Goal: Task Accomplishment & Management: Manage account settings

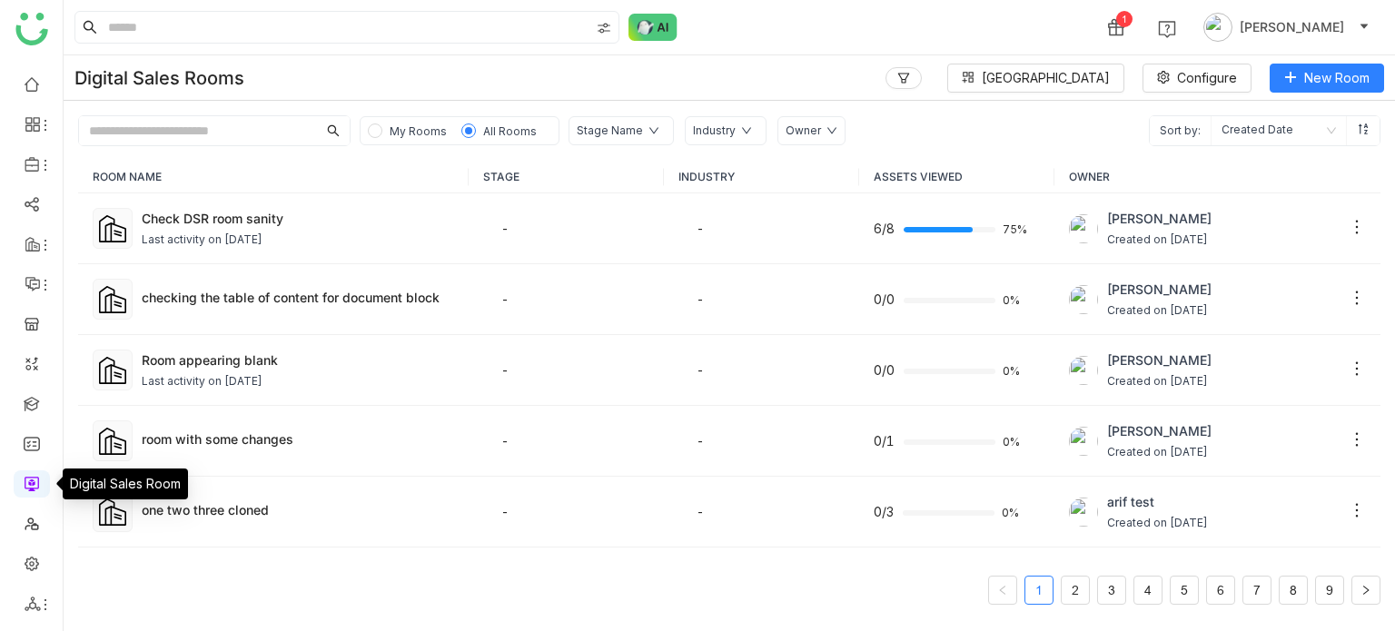
click at [29, 482] on link at bounding box center [32, 482] width 16 height 15
click at [45, 389] on ul at bounding box center [31, 344] width 63 height 572
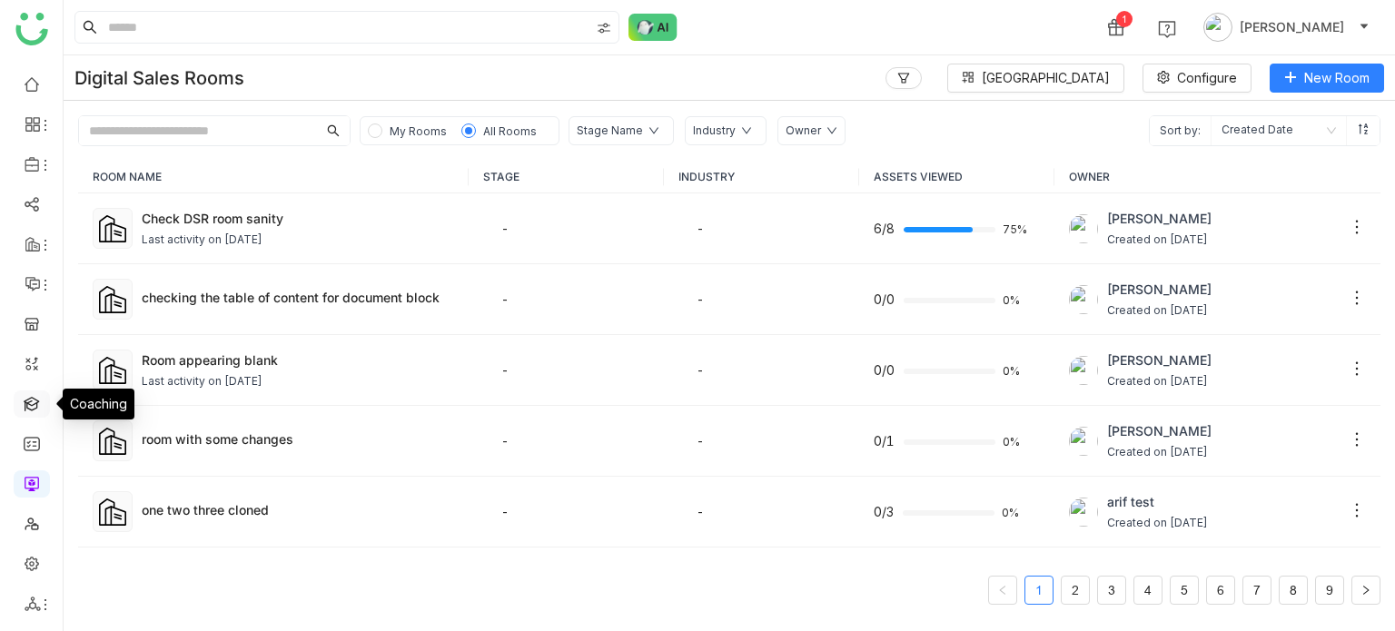
click at [40, 399] on link at bounding box center [32, 402] width 16 height 15
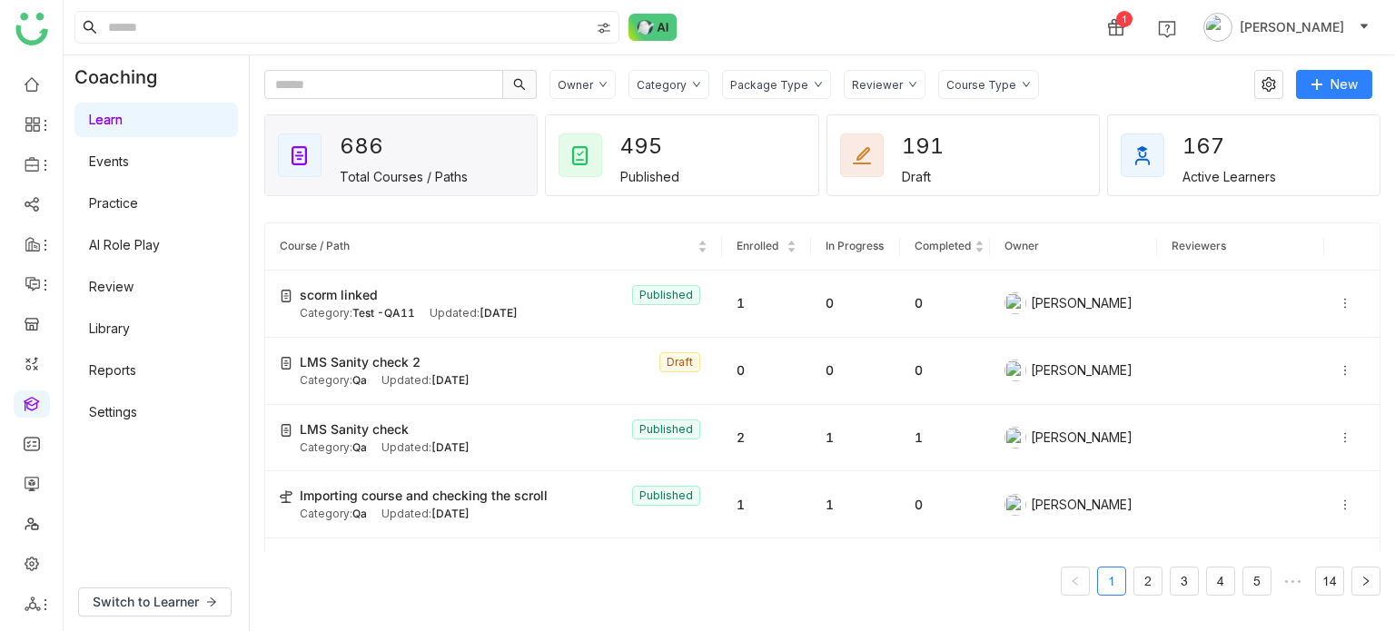
click at [116, 406] on link "Settings" at bounding box center [113, 411] width 48 height 15
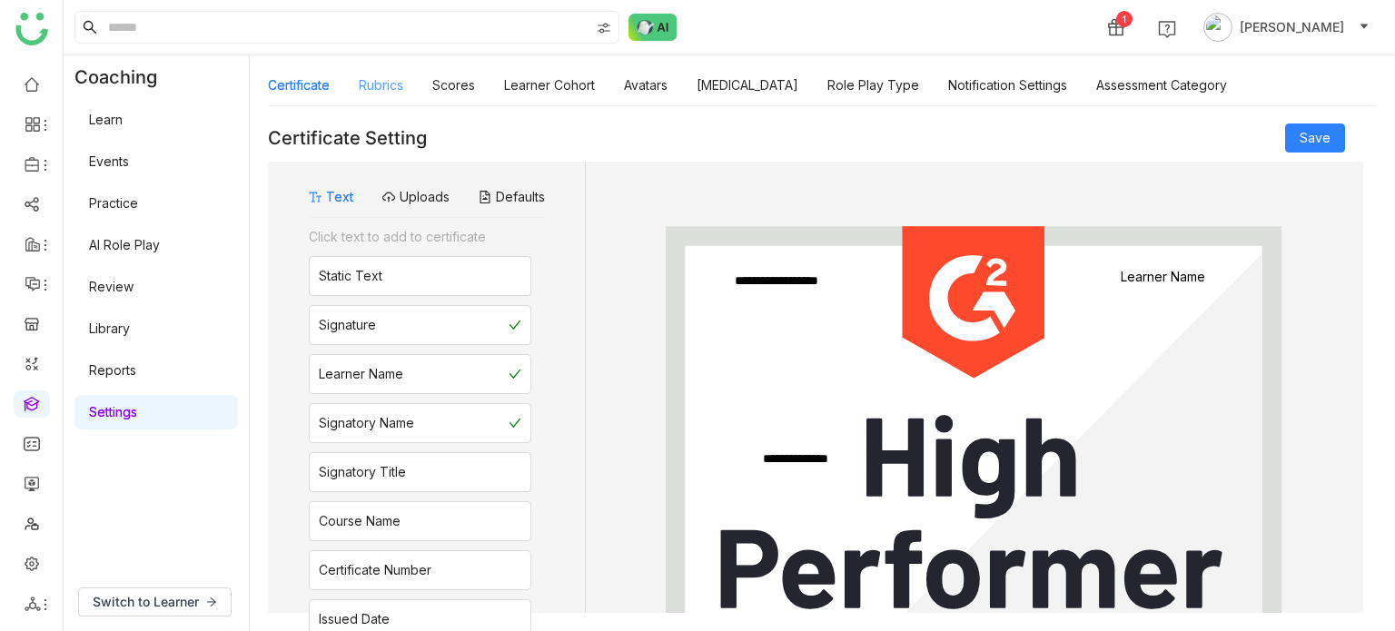
click at [385, 84] on link "Rubrics" at bounding box center [381, 84] width 45 height 15
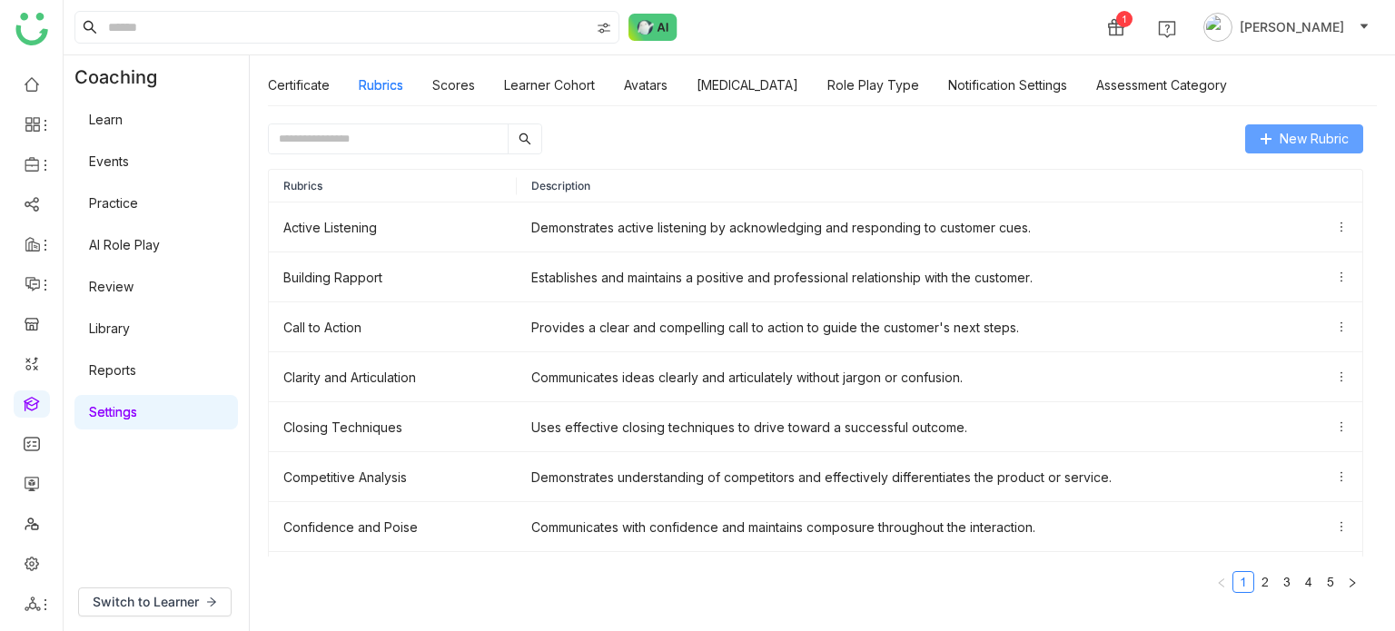
click at [1312, 148] on span "New Rubric" at bounding box center [1314, 139] width 69 height 20
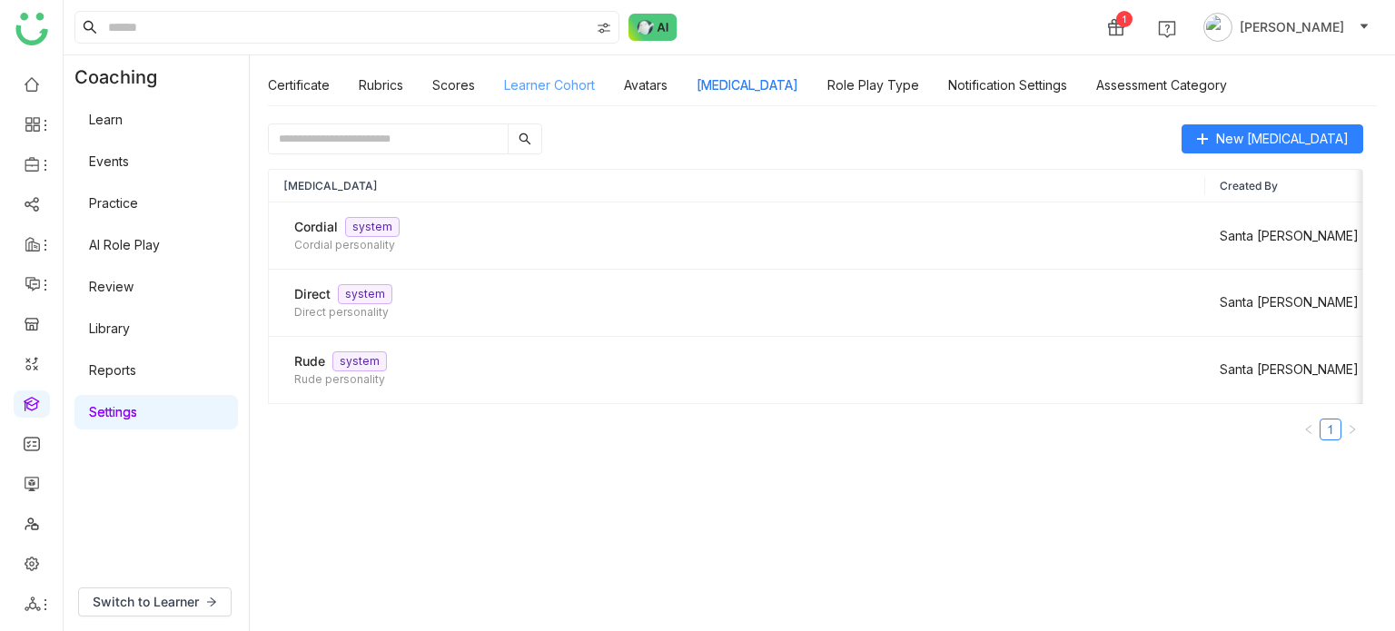
click at [582, 93] on link "Learner Cohort" at bounding box center [549, 84] width 91 height 15
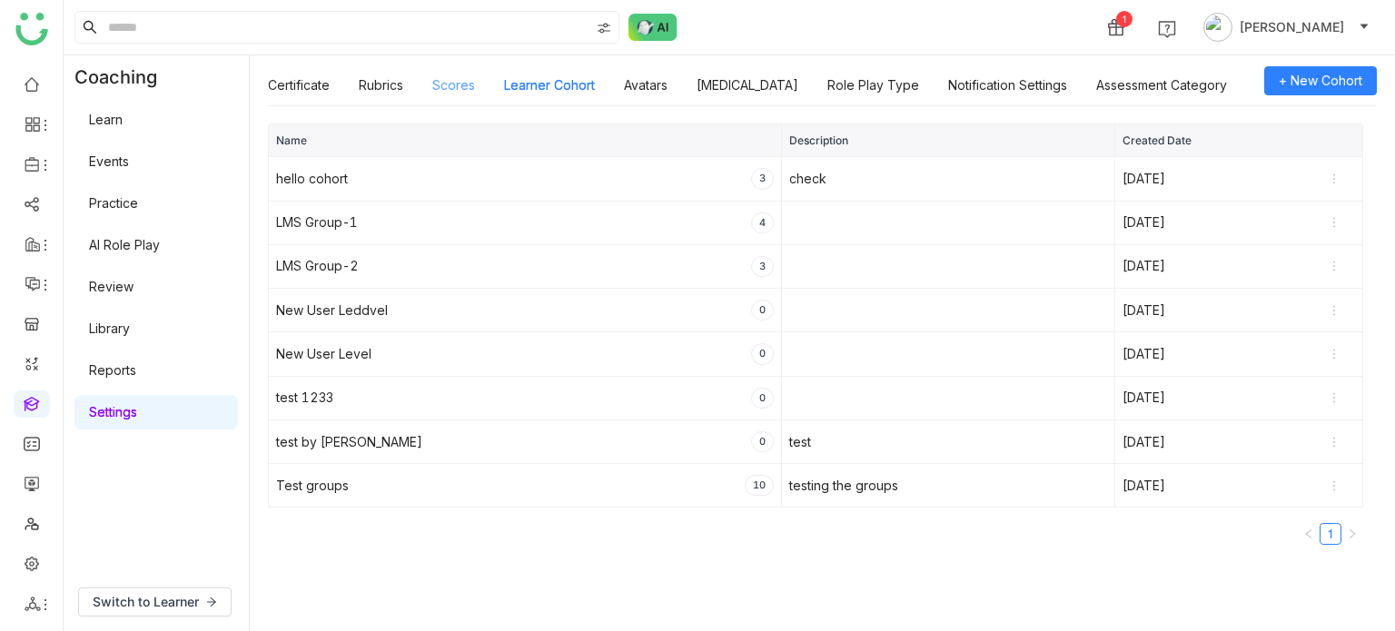
click at [465, 78] on link "Scores" at bounding box center [453, 84] width 43 height 15
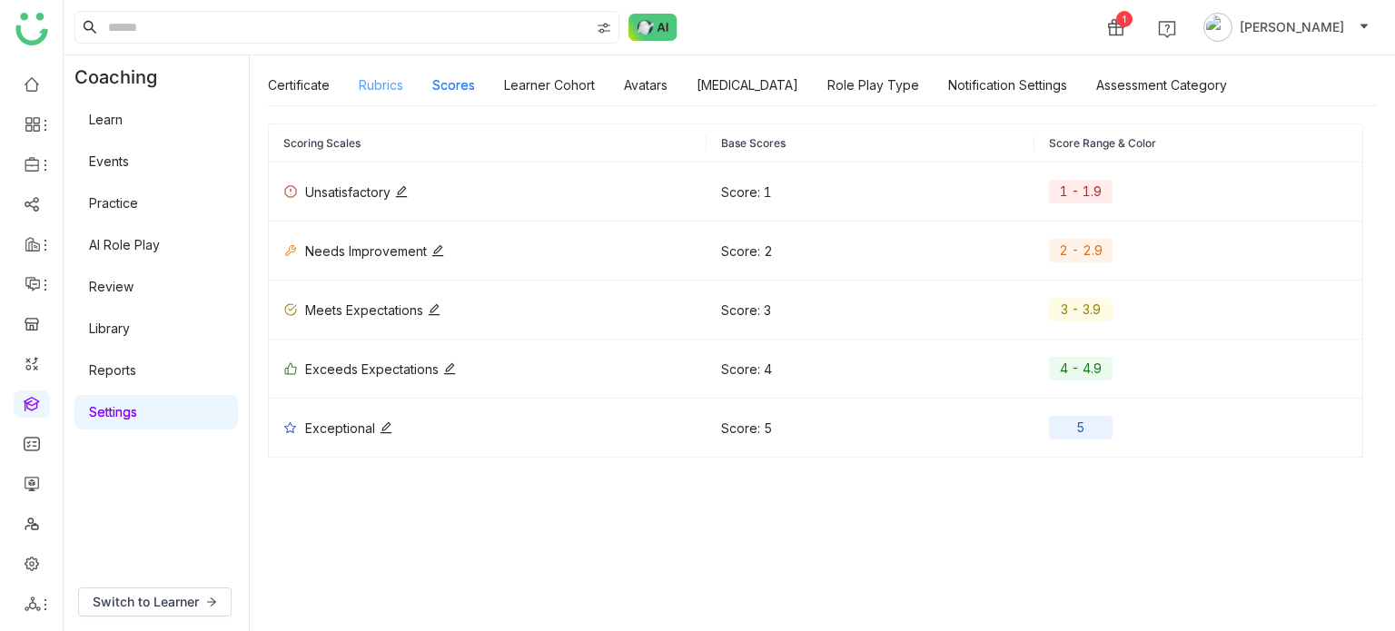
click at [391, 77] on link "Rubrics" at bounding box center [381, 84] width 45 height 15
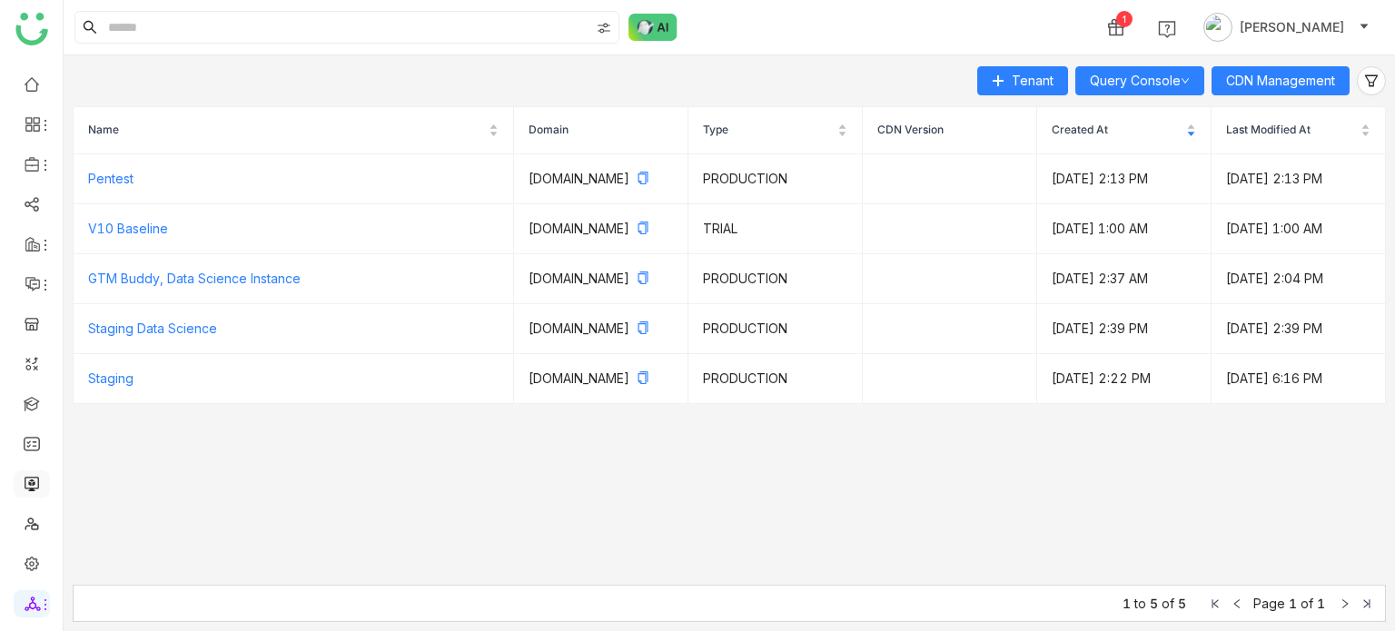
click at [35, 479] on link at bounding box center [32, 482] width 16 height 15
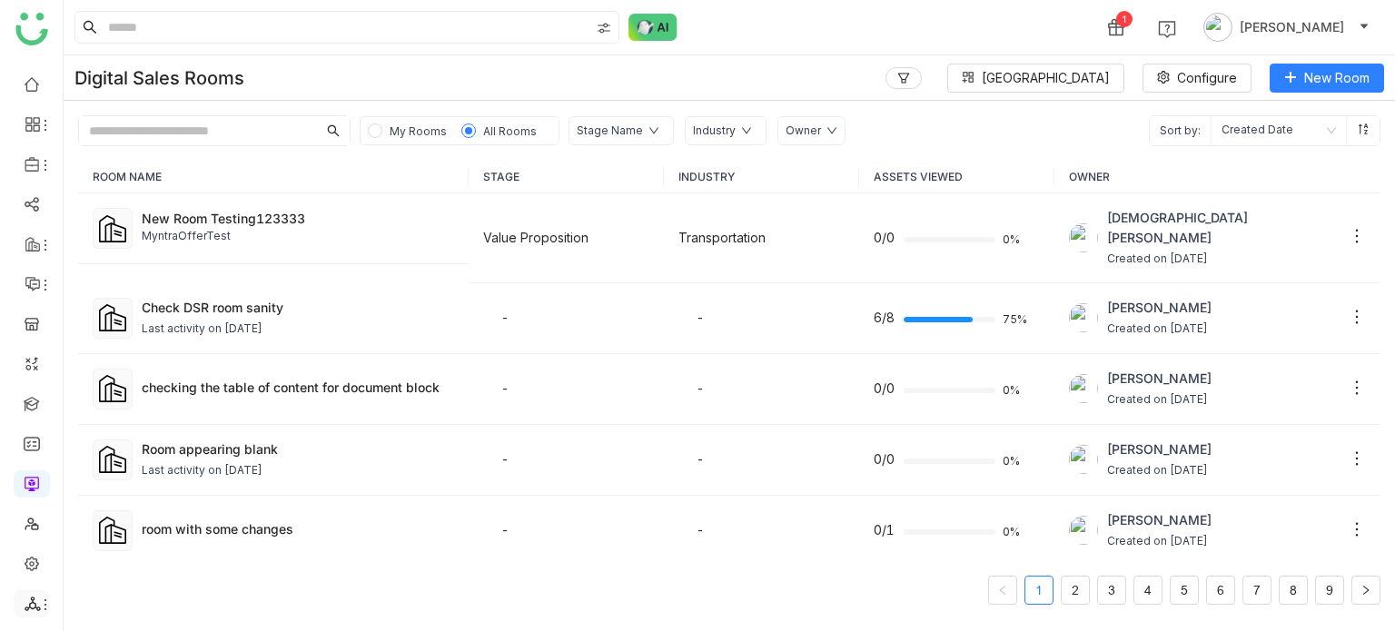
click at [27, 614] on li at bounding box center [32, 603] width 36 height 27
click at [33, 609] on icon at bounding box center [33, 604] width 16 height 16
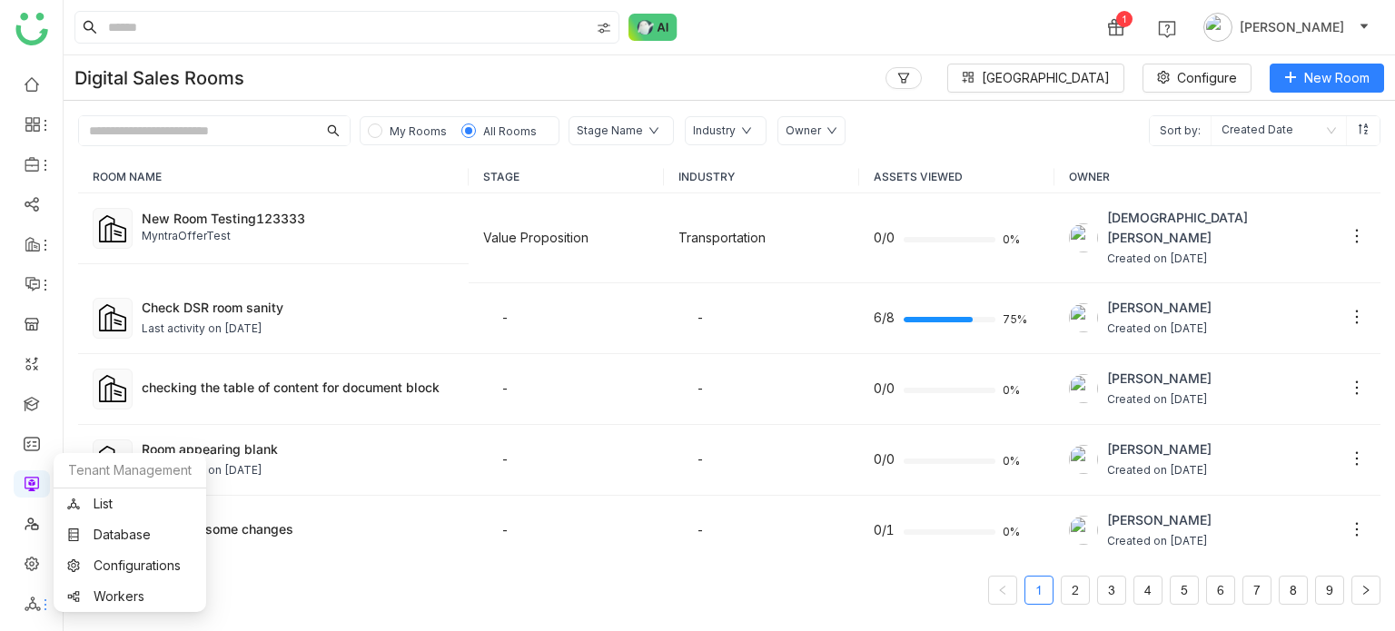
click at [155, 487] on div "Tenant Management" at bounding box center [130, 470] width 153 height 35
click at [154, 498] on link "List" at bounding box center [129, 504] width 125 height 13
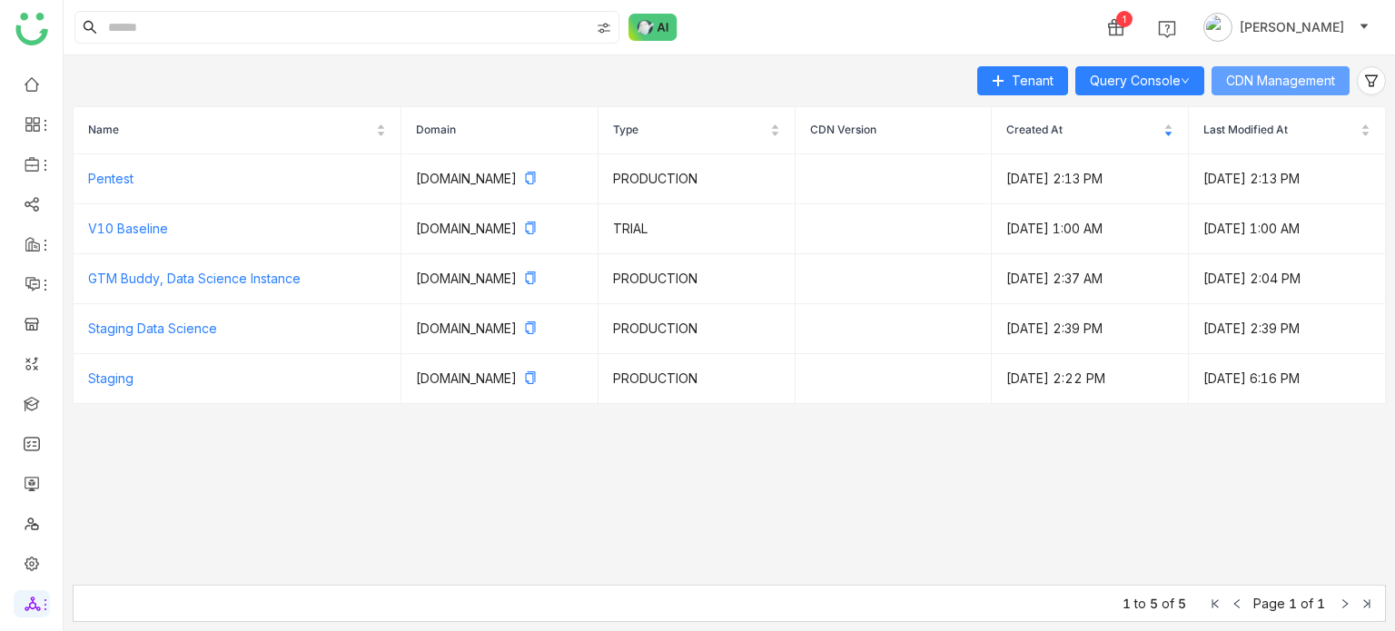
click at [1275, 85] on span "CDN Management" at bounding box center [1280, 81] width 109 height 20
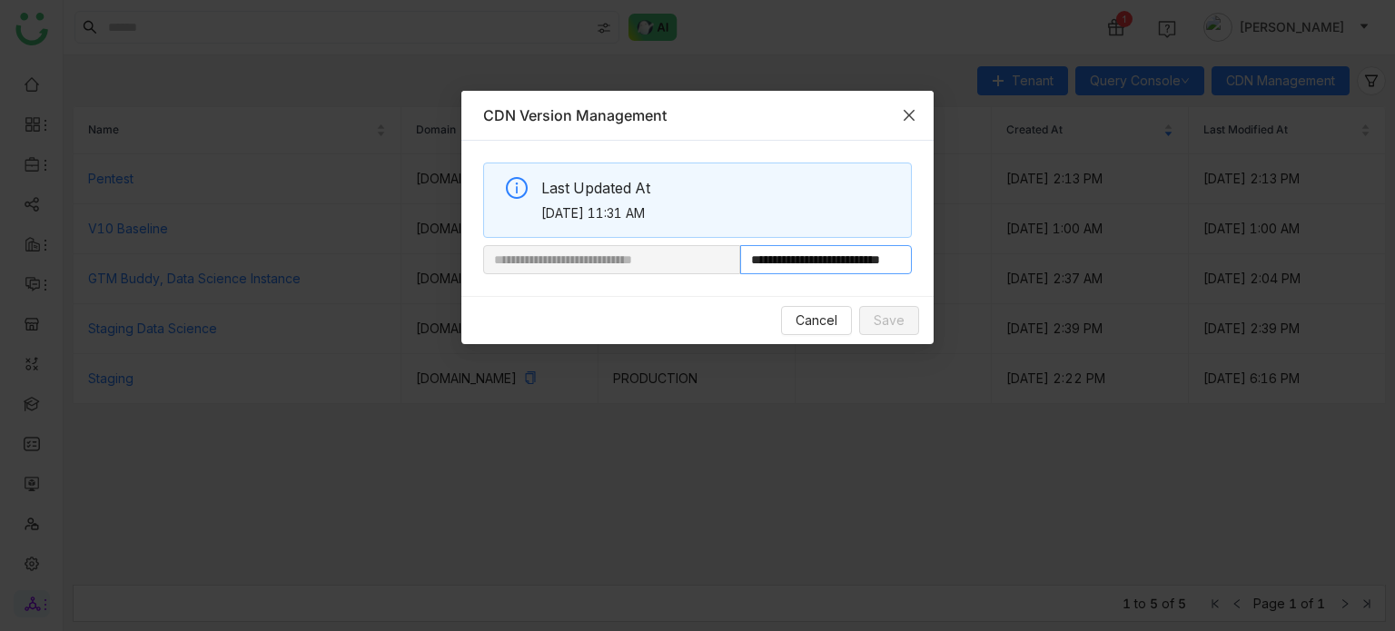
scroll to position [0, 59]
click at [833, 313] on span "Cancel" at bounding box center [817, 321] width 42 height 20
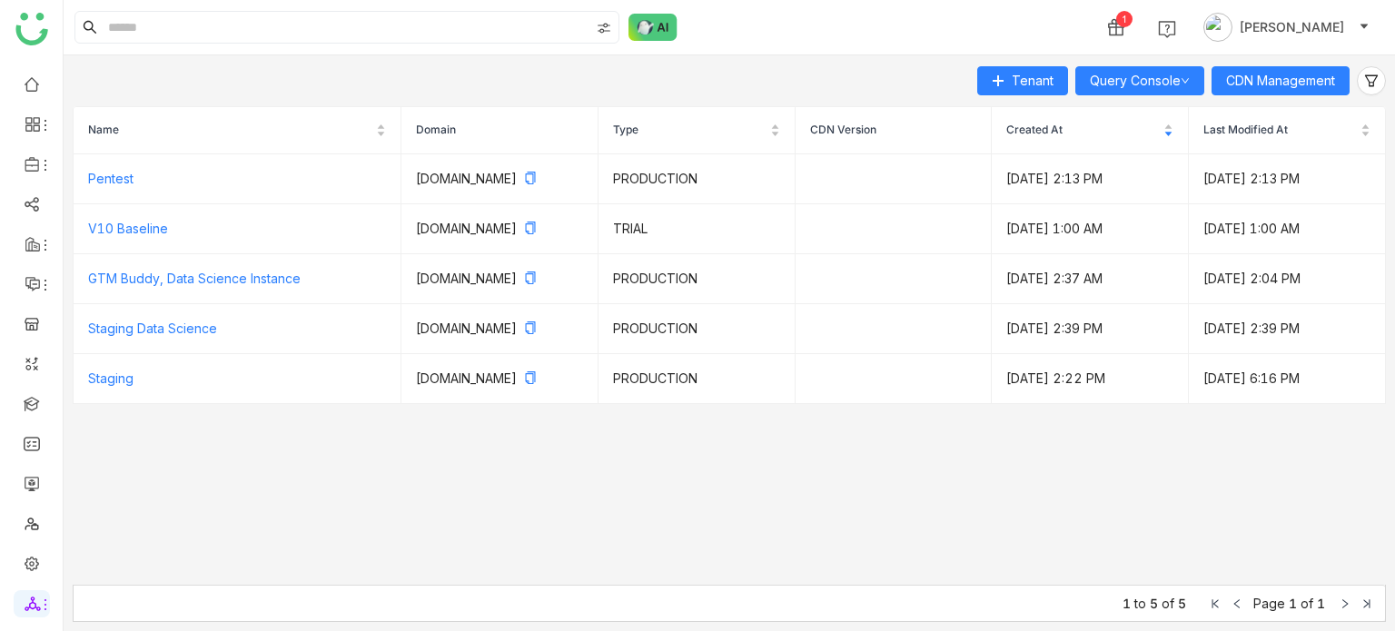
click at [786, 21] on div "1 Arif uddin" at bounding box center [730, 27] width 1332 height 54
click at [29, 83] on link at bounding box center [32, 82] width 16 height 15
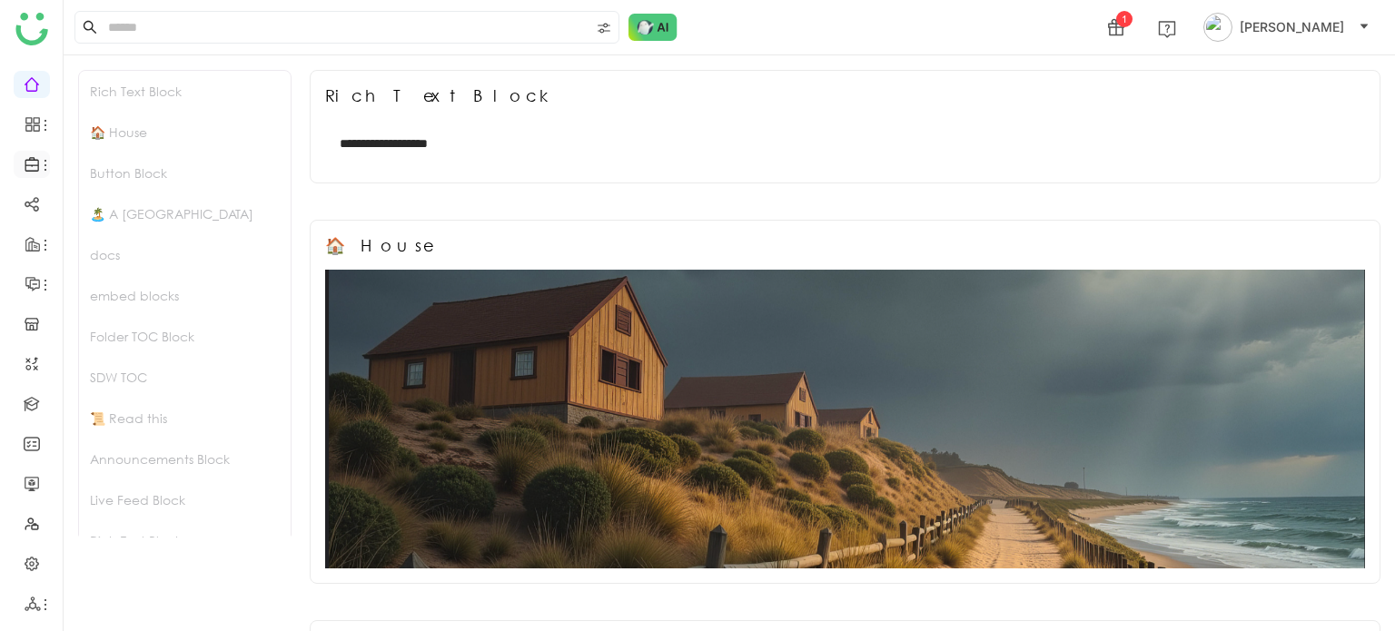
click at [29, 169] on icon at bounding box center [33, 164] width 16 height 16
click at [88, 273] on link "Library" at bounding box center [126, 268] width 118 height 13
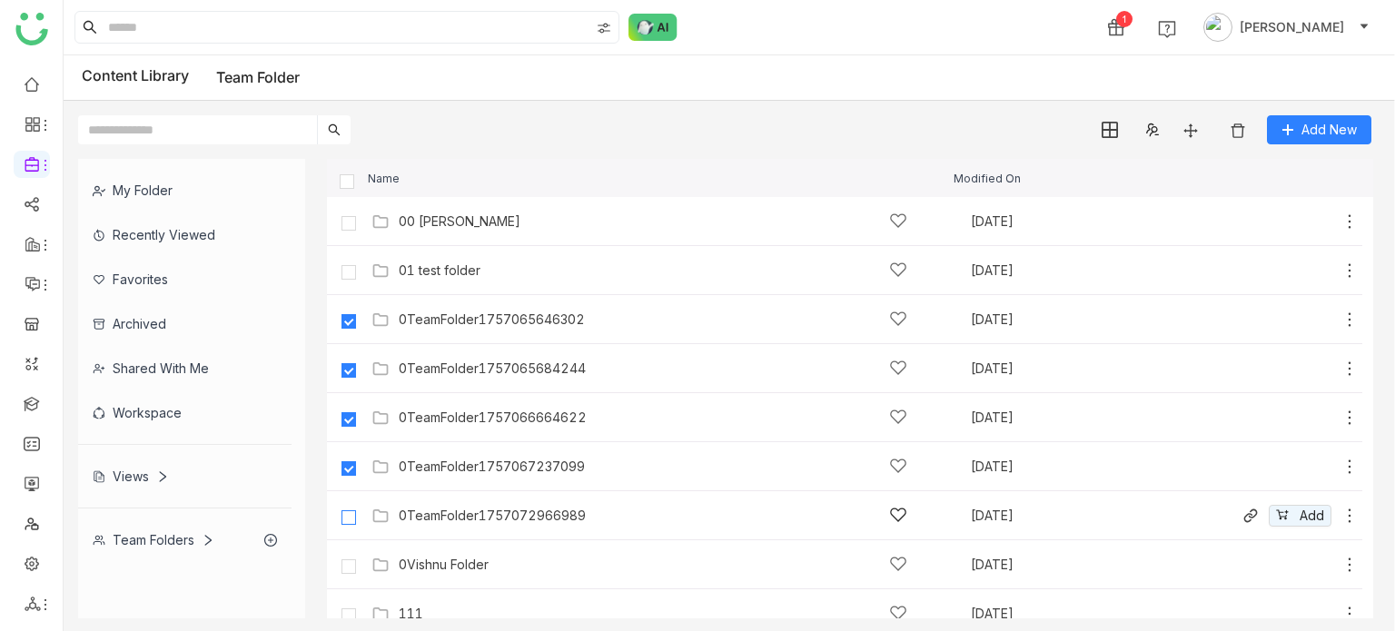
click at [352, 506] on label at bounding box center [349, 516] width 36 height 44
click at [1236, 130] on img at bounding box center [1238, 131] width 18 height 18
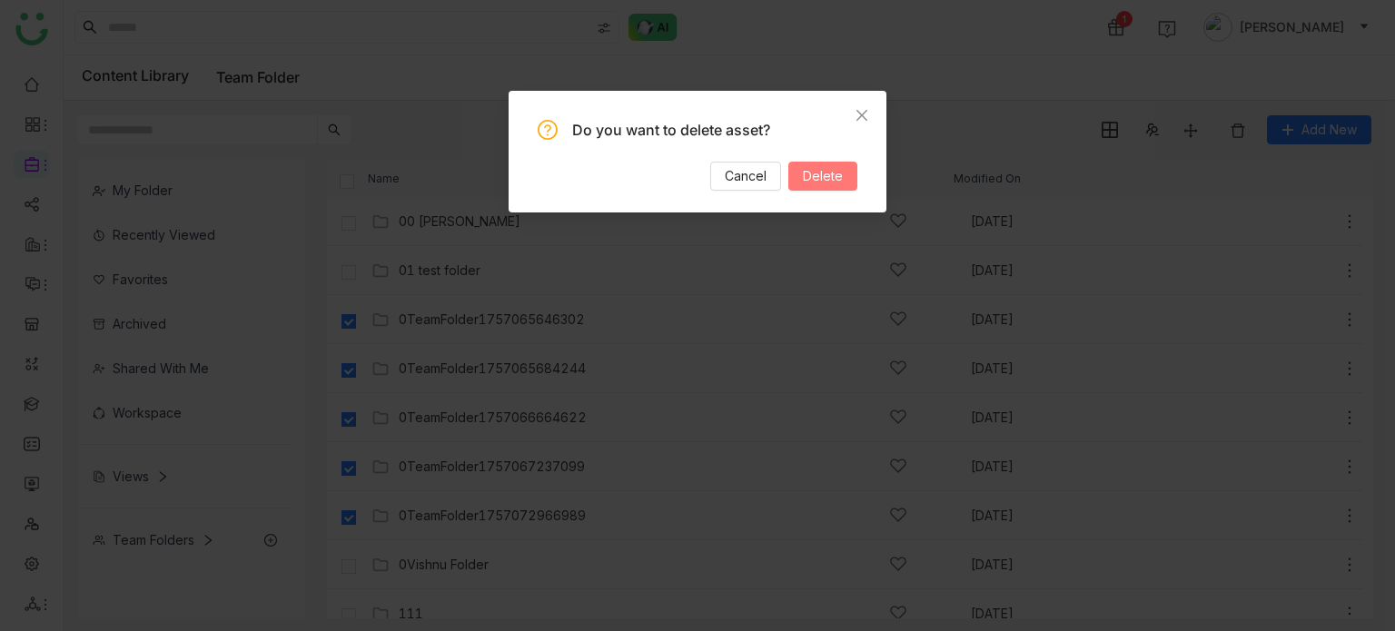
click at [849, 183] on button "Delete" at bounding box center [822, 176] width 69 height 29
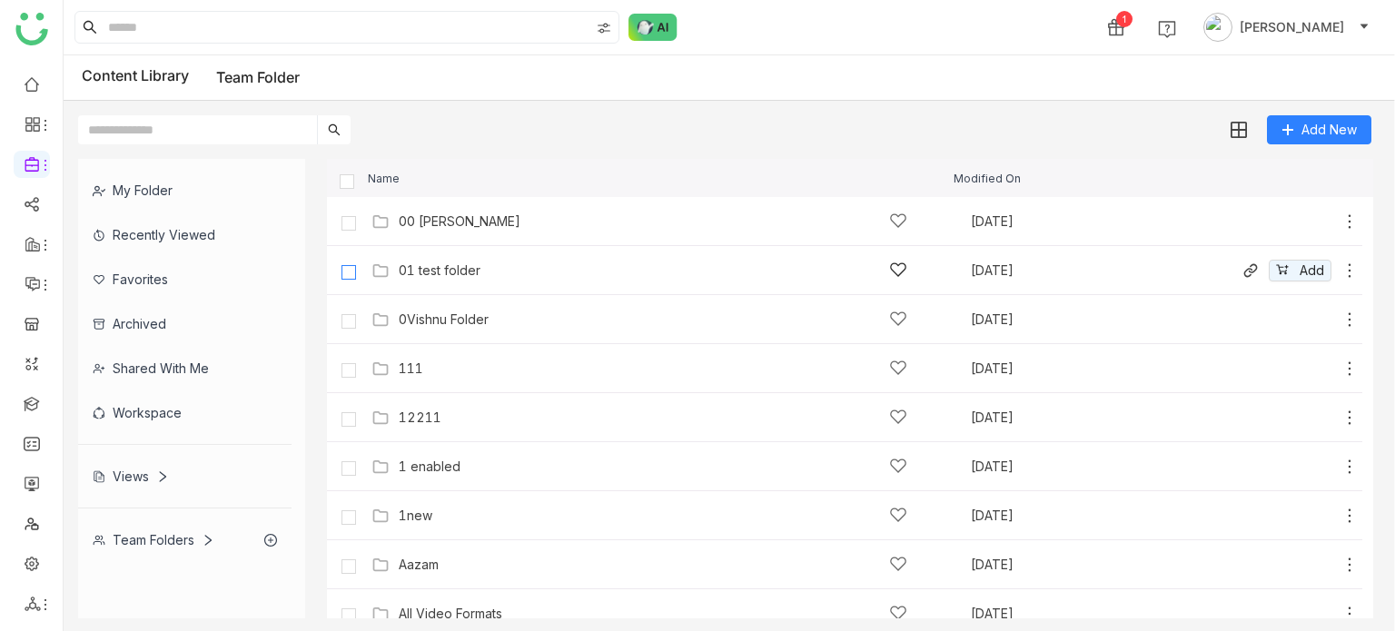
click at [358, 266] on label at bounding box center [349, 271] width 36 height 44
click at [1239, 134] on img at bounding box center [1238, 131] width 18 height 18
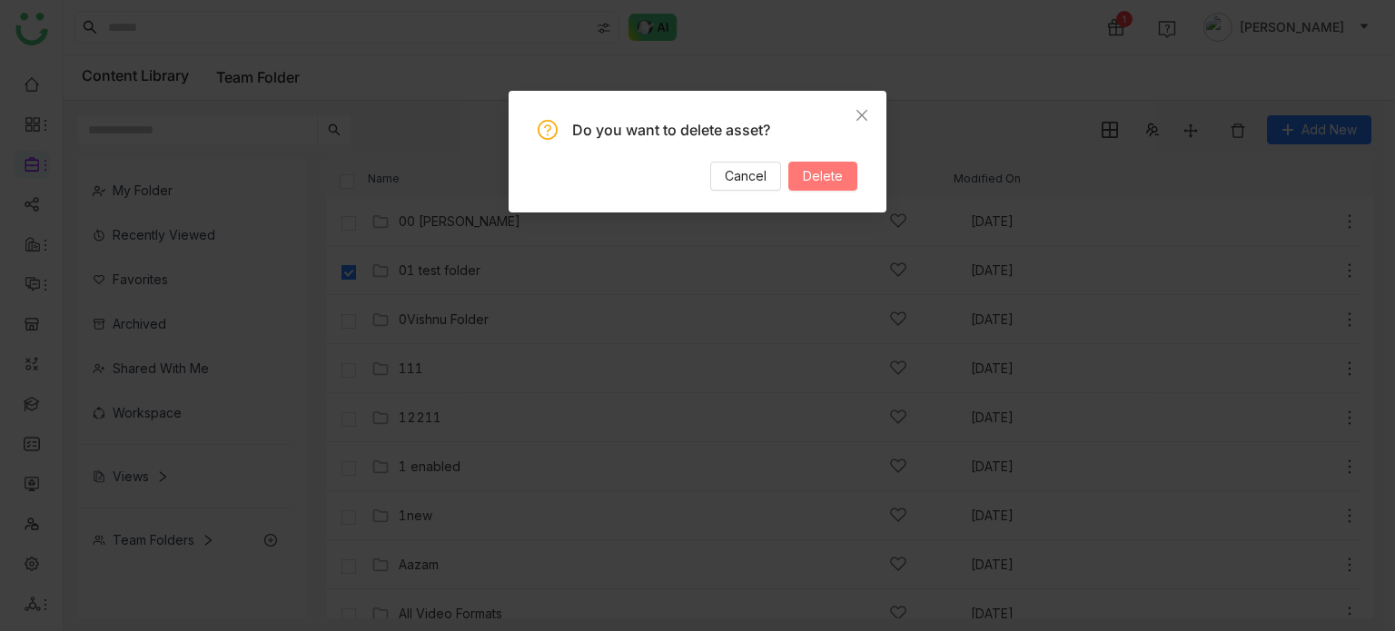
click at [847, 173] on button "Delete" at bounding box center [822, 176] width 69 height 29
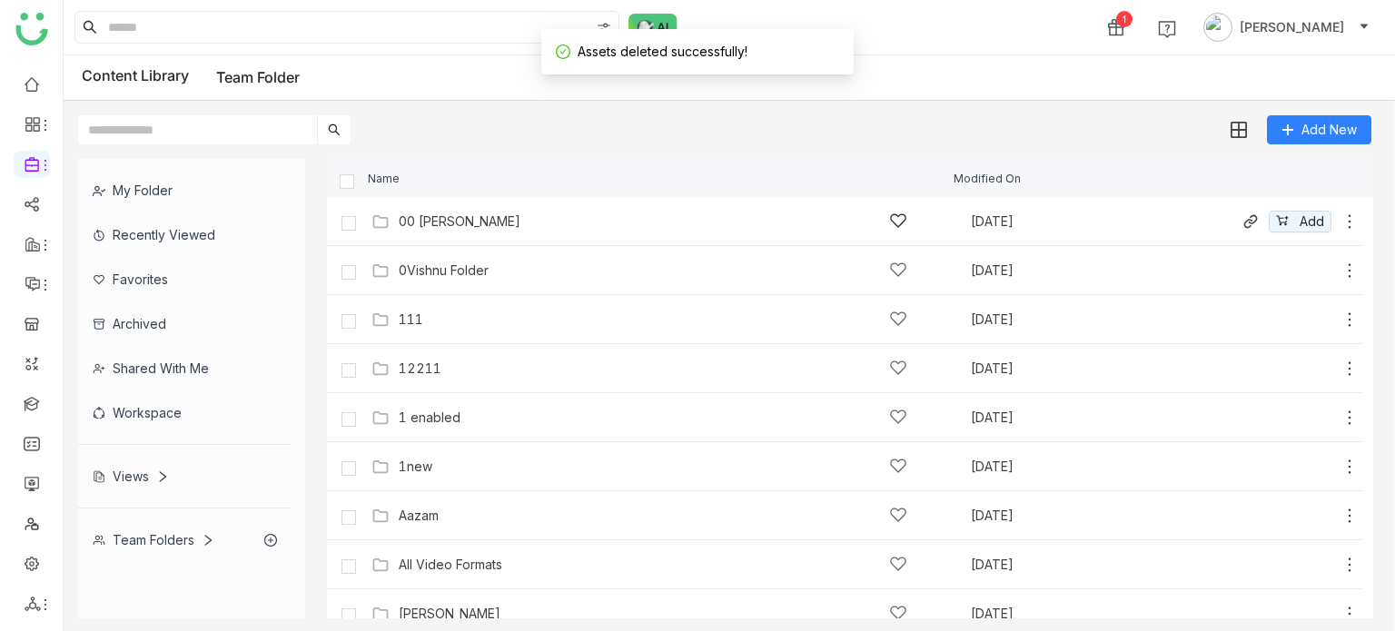
click at [498, 217] on div "00 Arif Folder" at bounding box center [653, 221] width 509 height 19
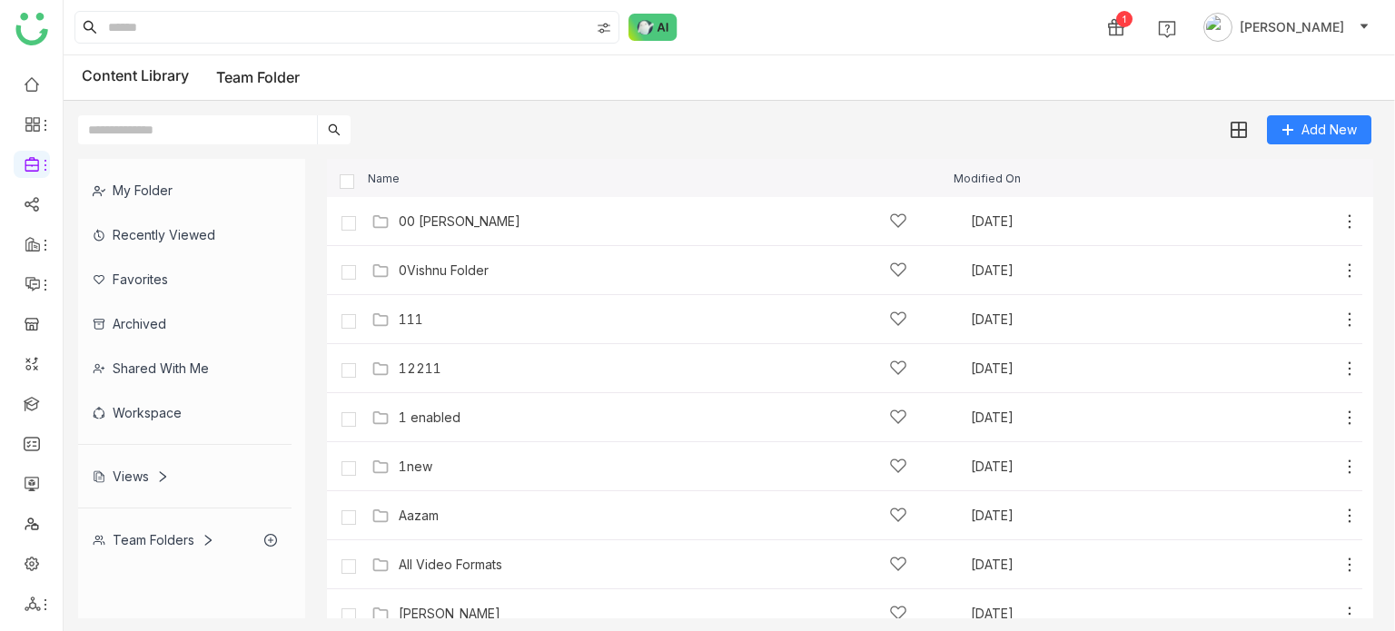
click at [450, 226] on div "00 [PERSON_NAME]" at bounding box center [460, 221] width 122 height 15
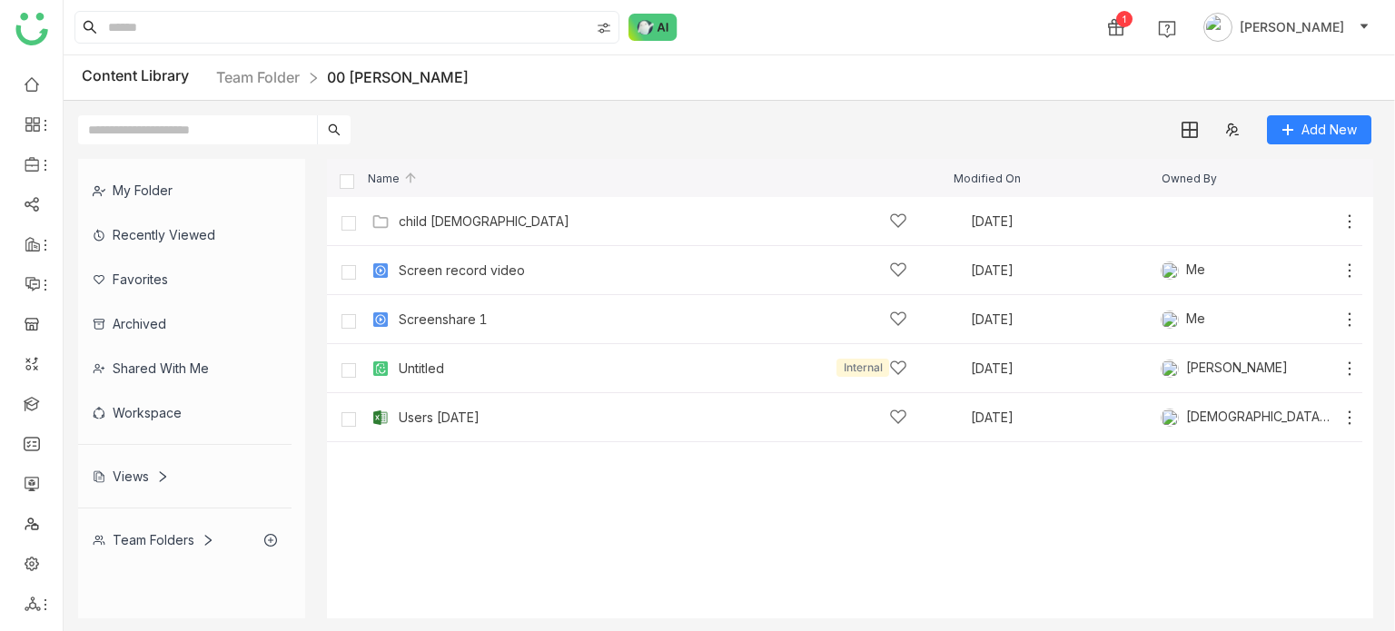
click at [1296, 101] on div "Add New" at bounding box center [725, 123] width 1322 height 44
click at [1296, 122] on button "Add New" at bounding box center [1319, 129] width 104 height 29
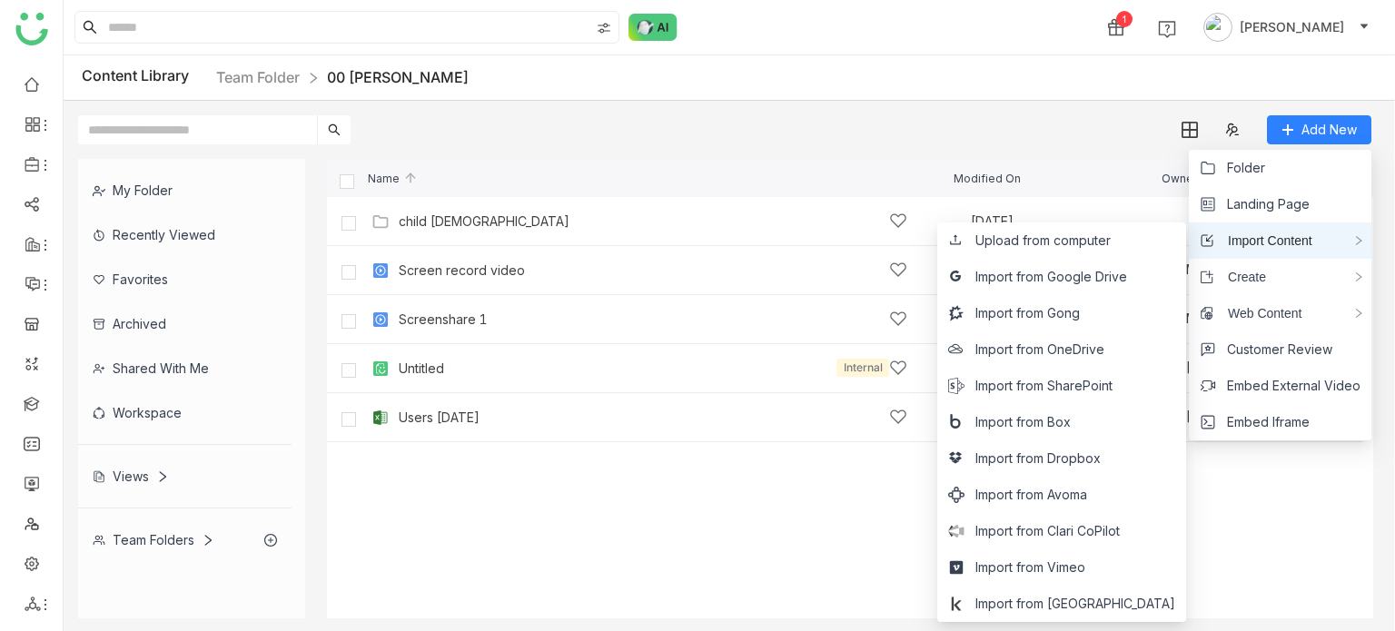
click at [1269, 236] on span "Import Content" at bounding box center [1263, 241] width 98 height 20
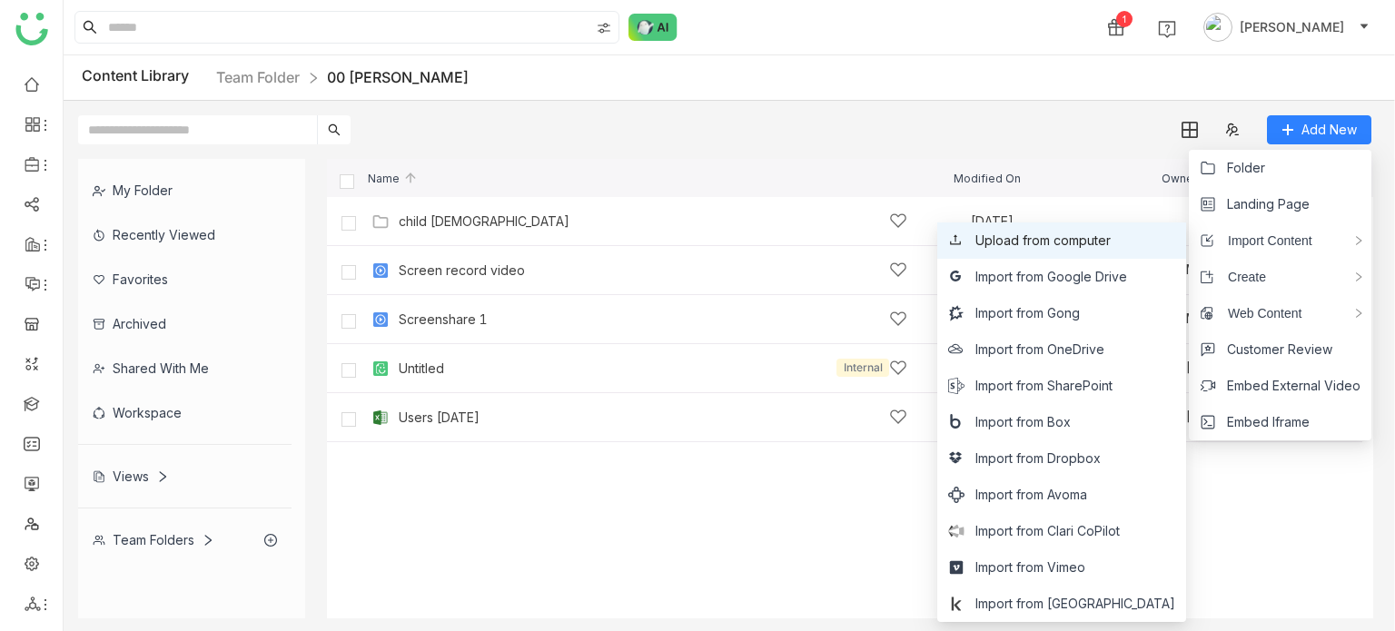
click at [1110, 235] on span "Upload from computer" at bounding box center [1043, 241] width 135 height 20
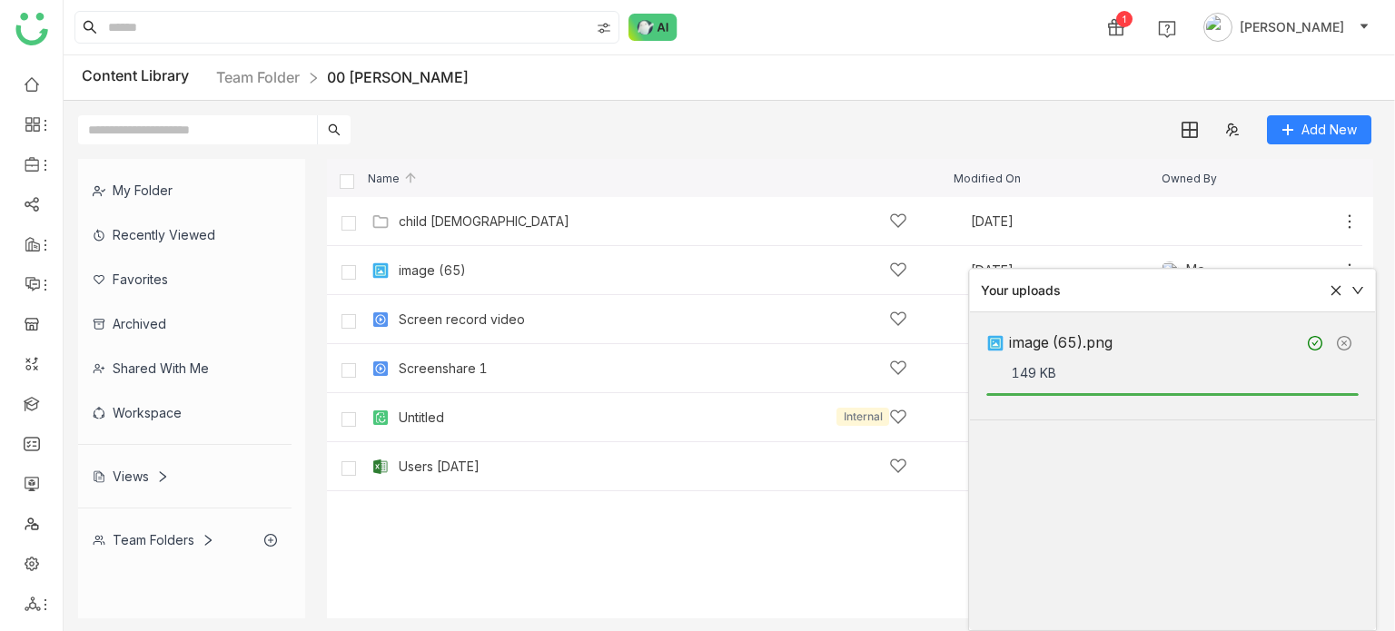
click at [1329, 293] on div at bounding box center [1341, 290] width 45 height 13
click at [1334, 292] on icon at bounding box center [1337, 291] width 10 height 10
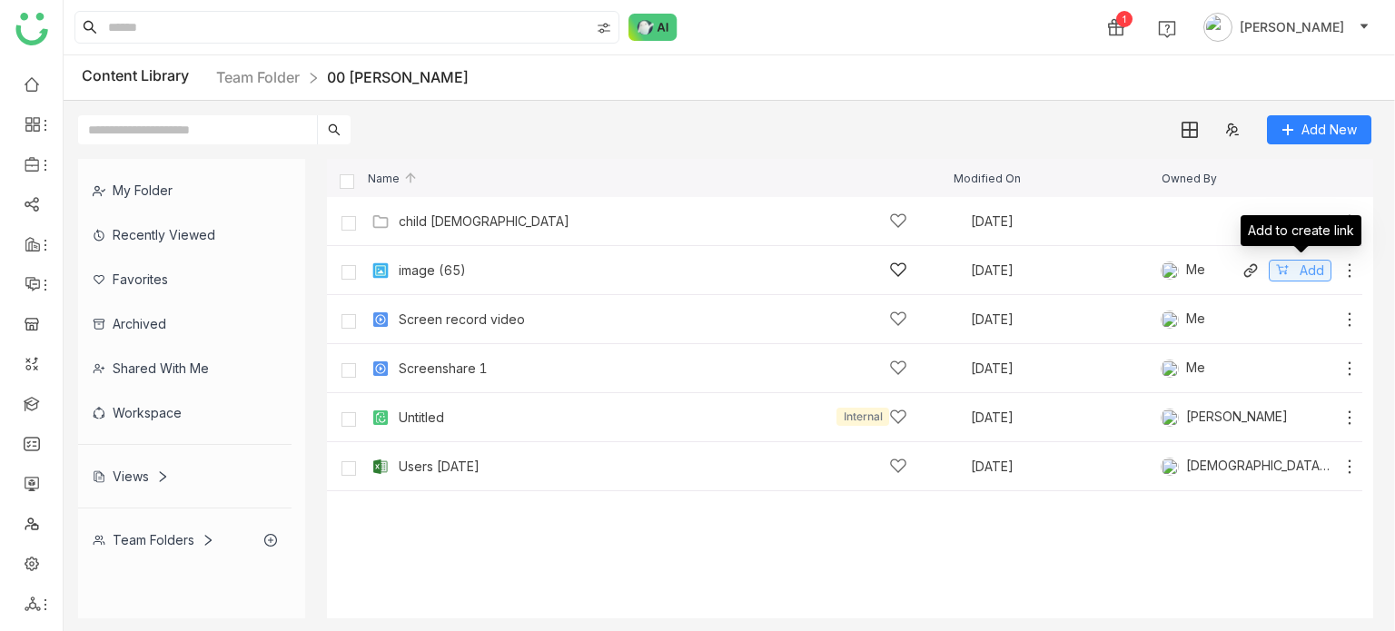
click at [1286, 262] on button "Add" at bounding box center [1300, 271] width 63 height 22
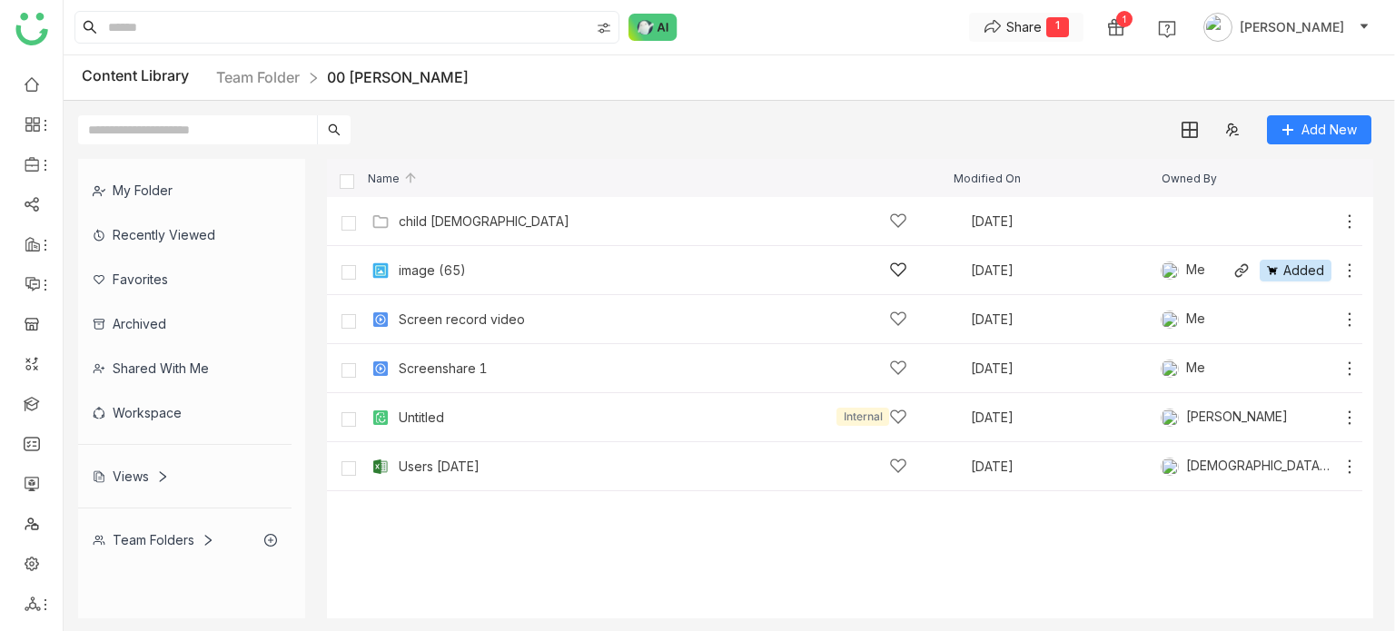
click at [1084, 35] on button "Share 1" at bounding box center [1026, 27] width 114 height 29
click at [1055, 58] on span "Create Link" at bounding box center [1063, 63] width 68 height 19
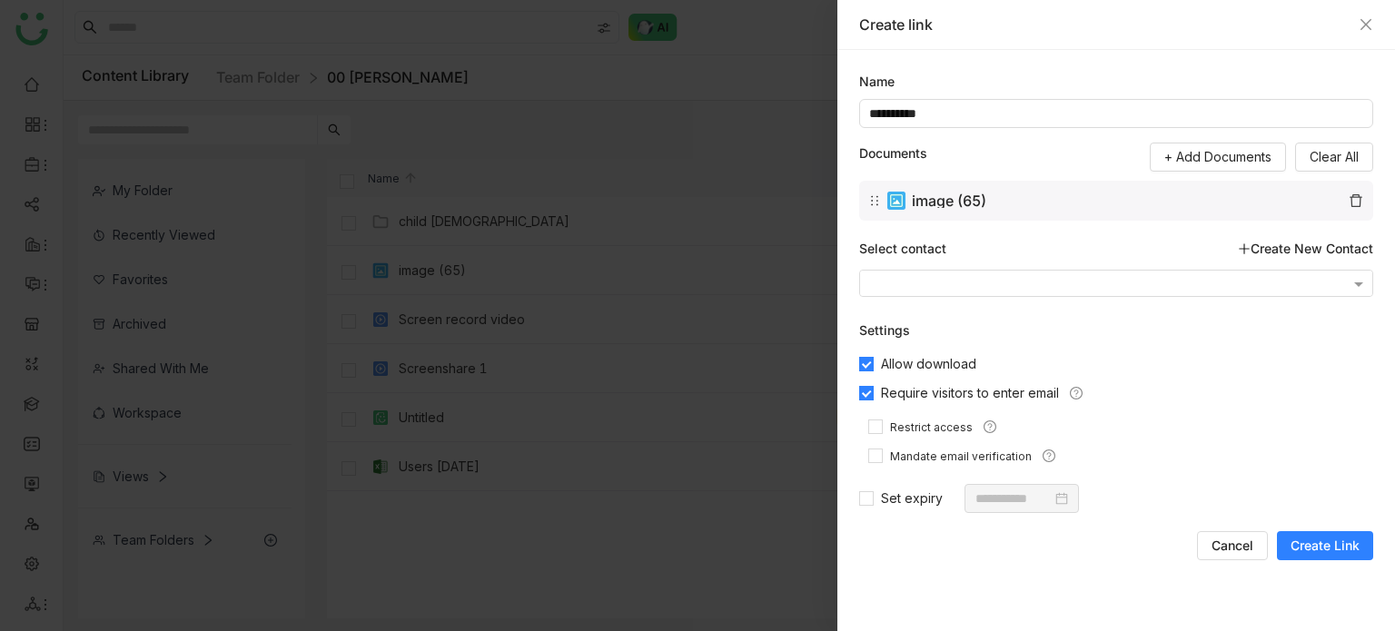
click at [1344, 551] on span "Create Link" at bounding box center [1325, 546] width 69 height 18
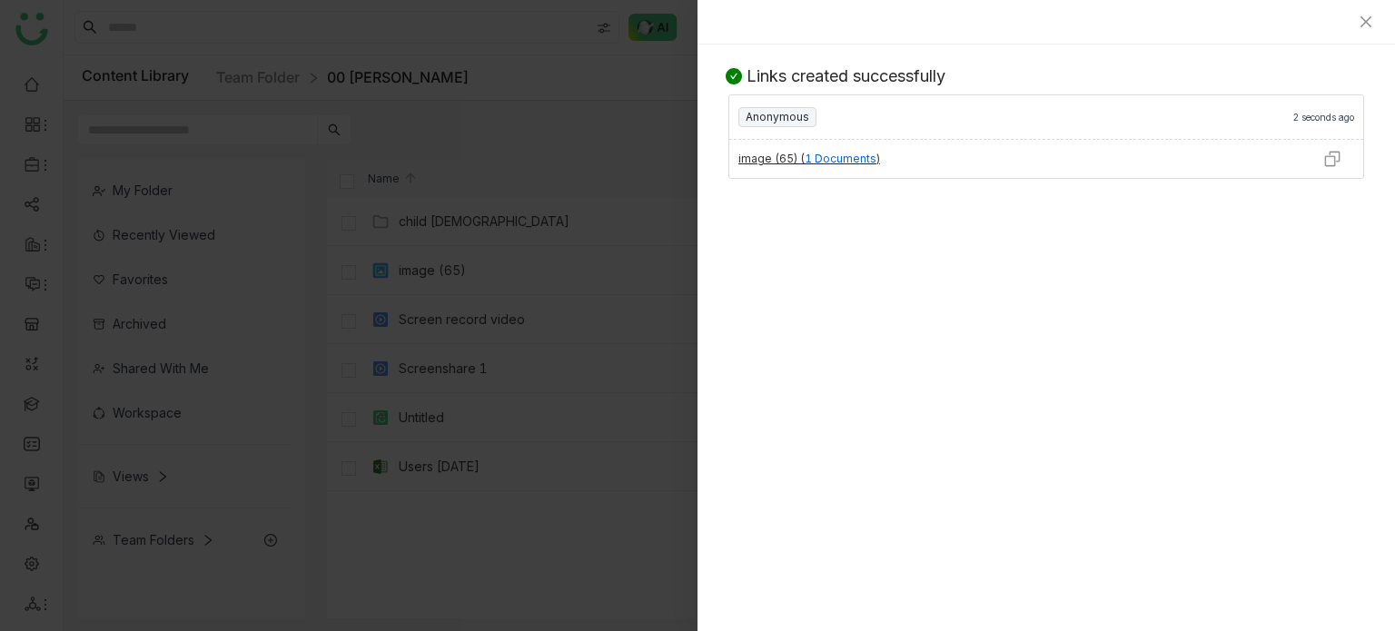
click at [1330, 162] on img at bounding box center [1332, 159] width 18 height 18
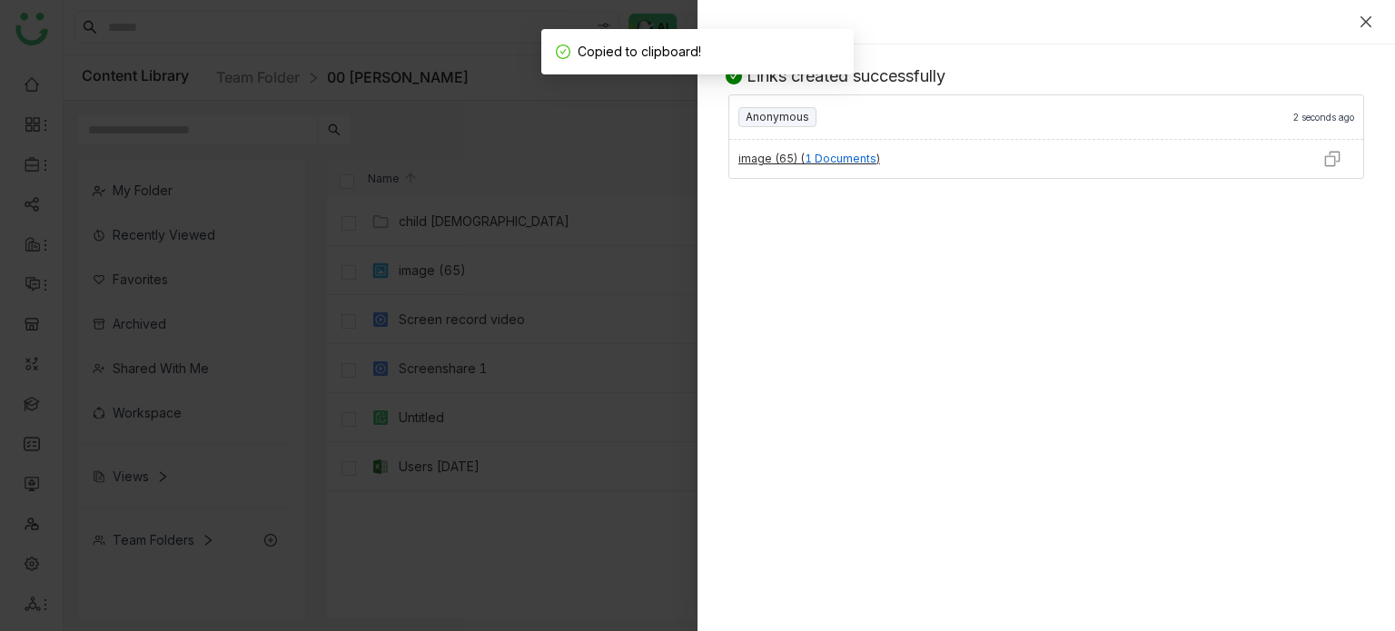
click at [1372, 27] on icon "Close" at bounding box center [1366, 22] width 15 height 15
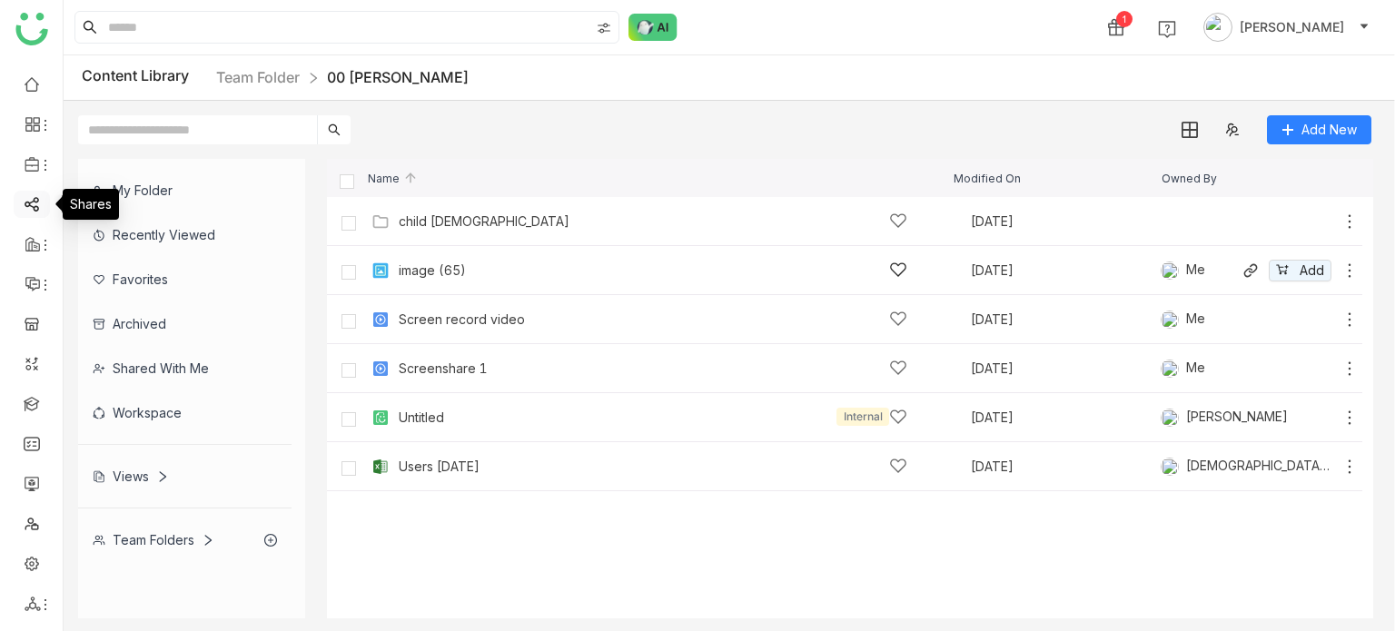
click at [33, 199] on link at bounding box center [32, 202] width 16 height 15
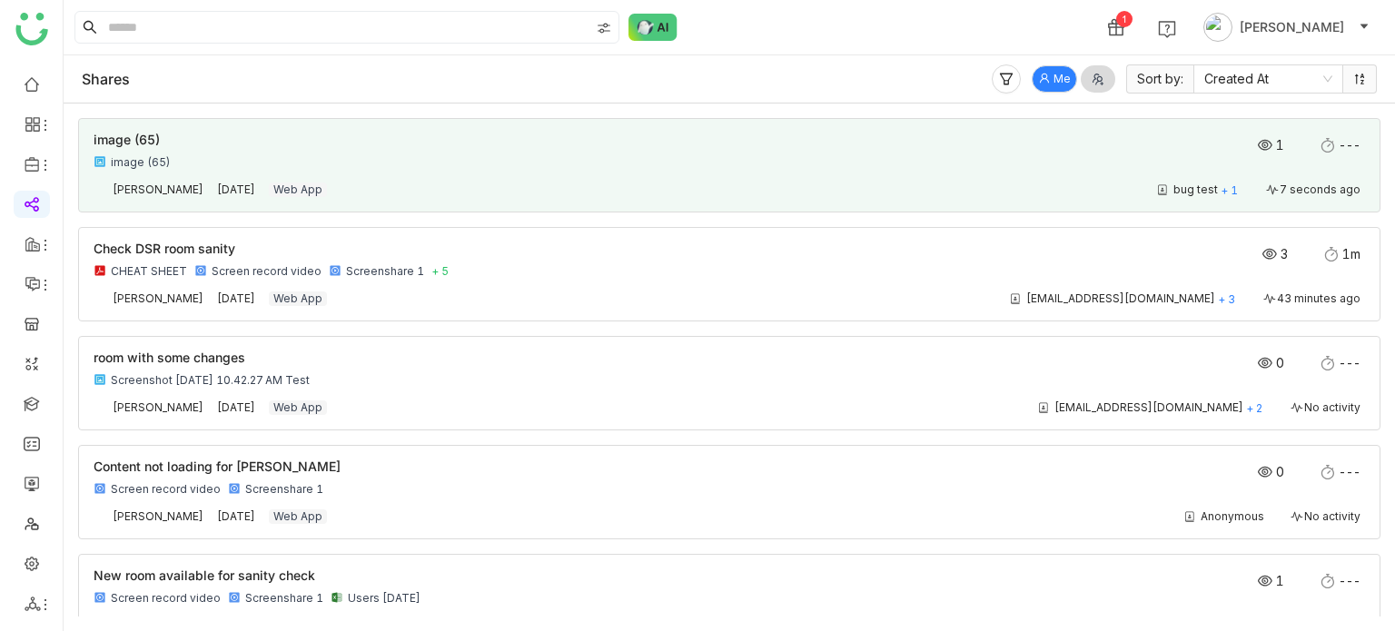
click at [461, 150] on div "image (65) image (65)" at bounding box center [602, 152] width 1017 height 36
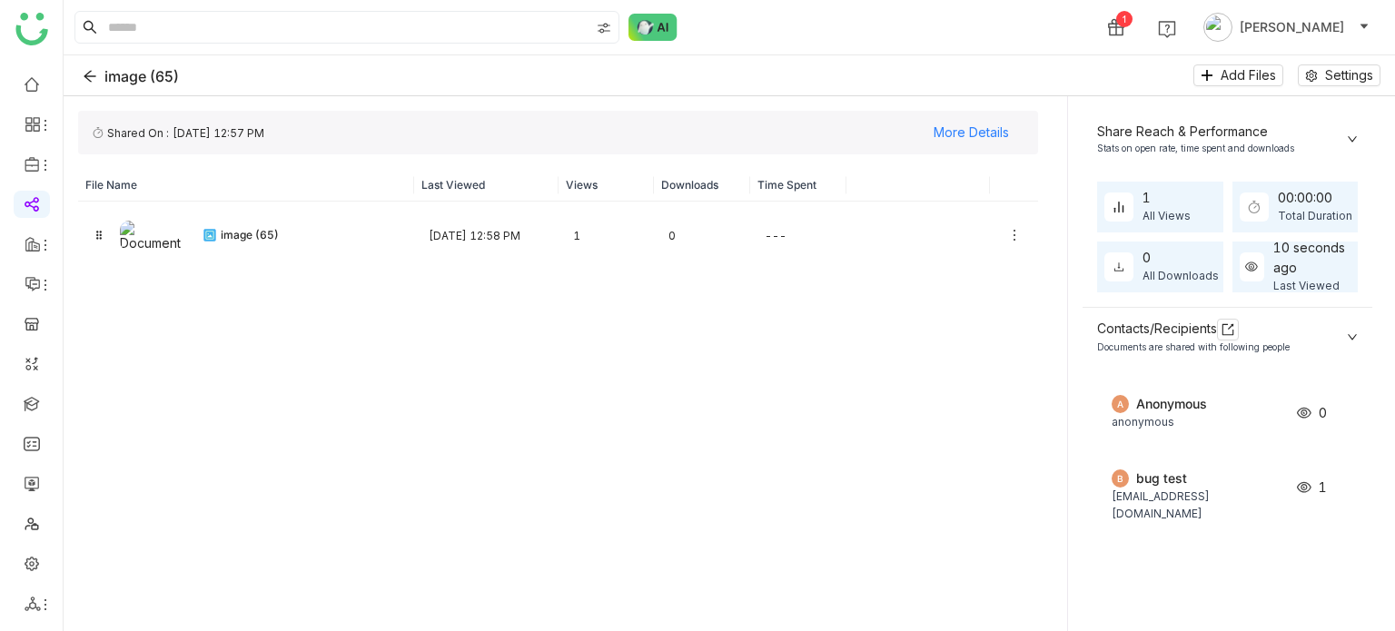
click at [1298, 263] on div "10 seconds ago" at bounding box center [1315, 258] width 84 height 40
click at [1331, 155] on div "Share Reach & Performance Stats on open rate, time spent and downloads" at bounding box center [1228, 139] width 290 height 56
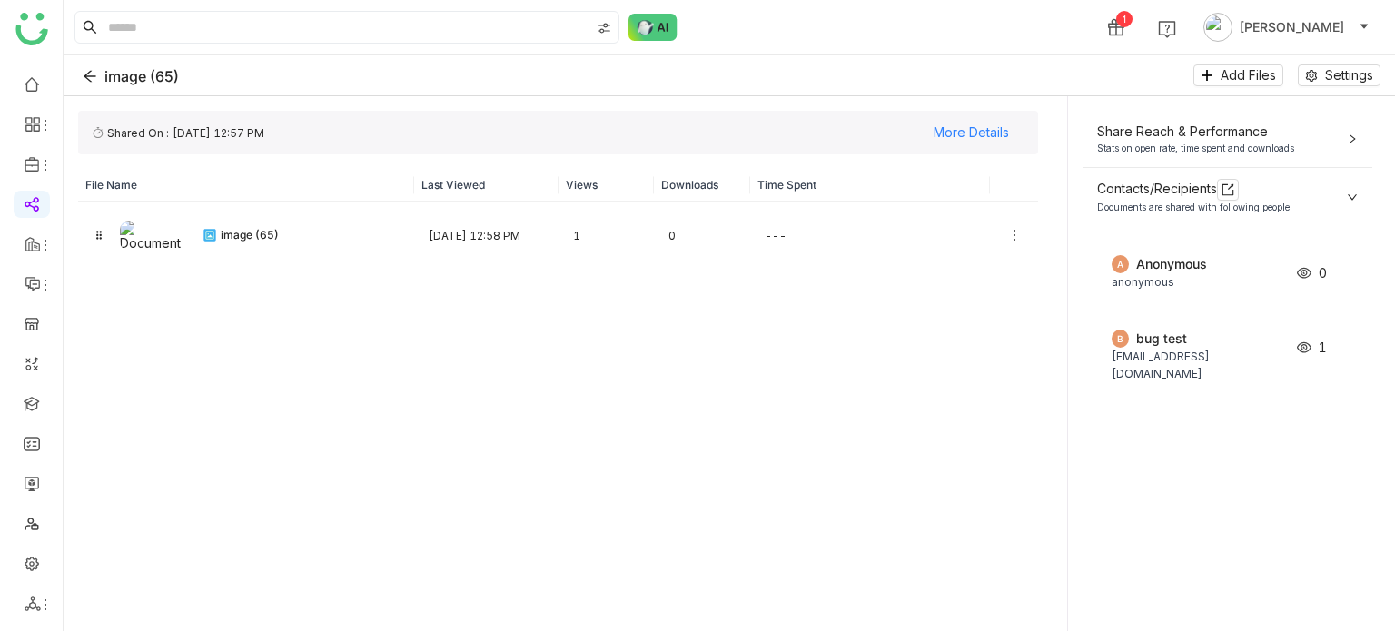
click at [1331, 155] on div "Share Reach & Performance Stats on open rate, time spent and downloads" at bounding box center [1228, 139] width 290 height 56
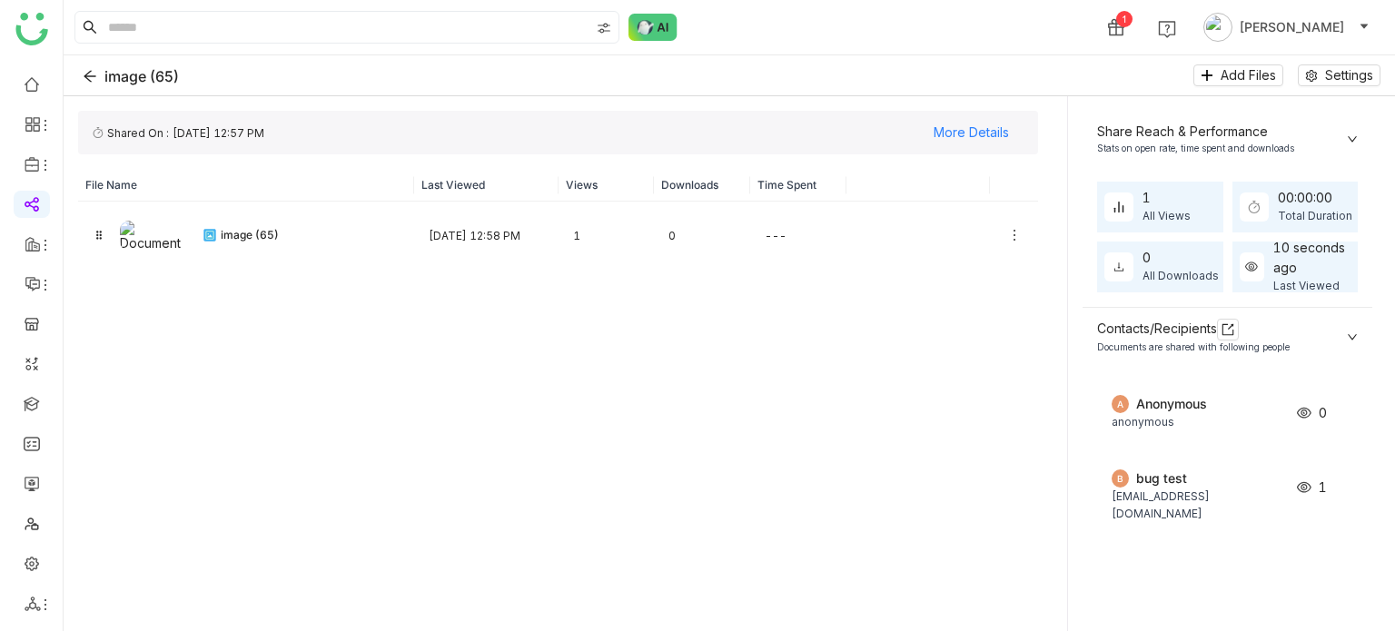
click at [203, 161] on div "FC359BC4-A5F2-4CC2-B274-524677642BAD Shared On : Sep 8, 2025, 12:57 PM More Det…" at bounding box center [558, 363] width 989 height 535
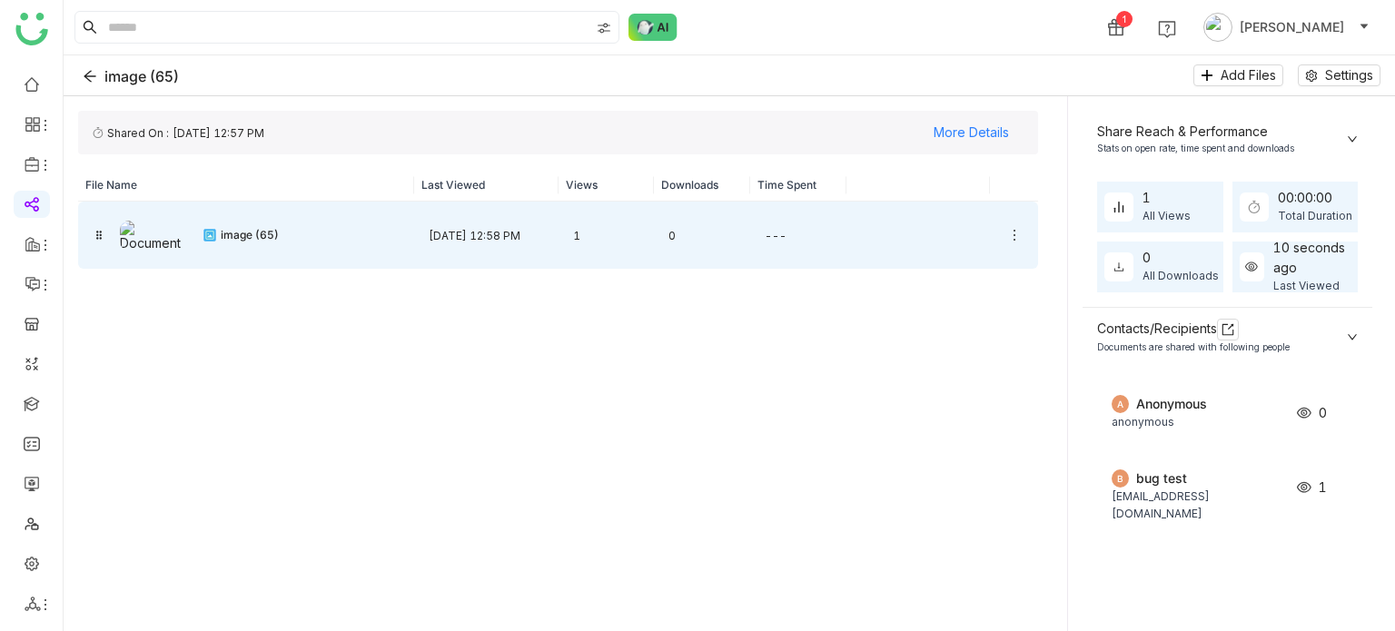
click at [102, 235] on icon at bounding box center [99, 235] width 13 height 13
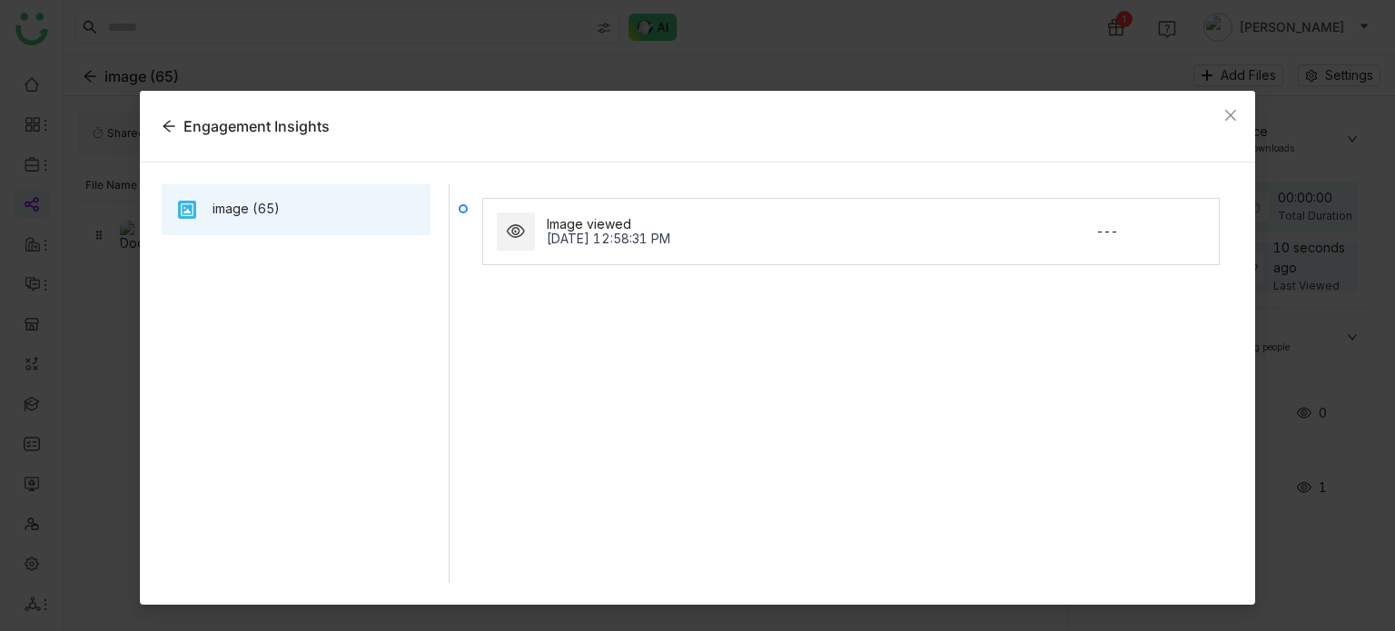
click at [780, 242] on div "Sep 8, 2025, 12:58:31 PM" at bounding box center [761, 239] width 429 height 15
click at [1126, 203] on nz-card "Image viewed Sep 8, 2025, 12:58:31 PM ---" at bounding box center [851, 231] width 738 height 67
click at [1224, 123] on span "Close" at bounding box center [1230, 115] width 49 height 49
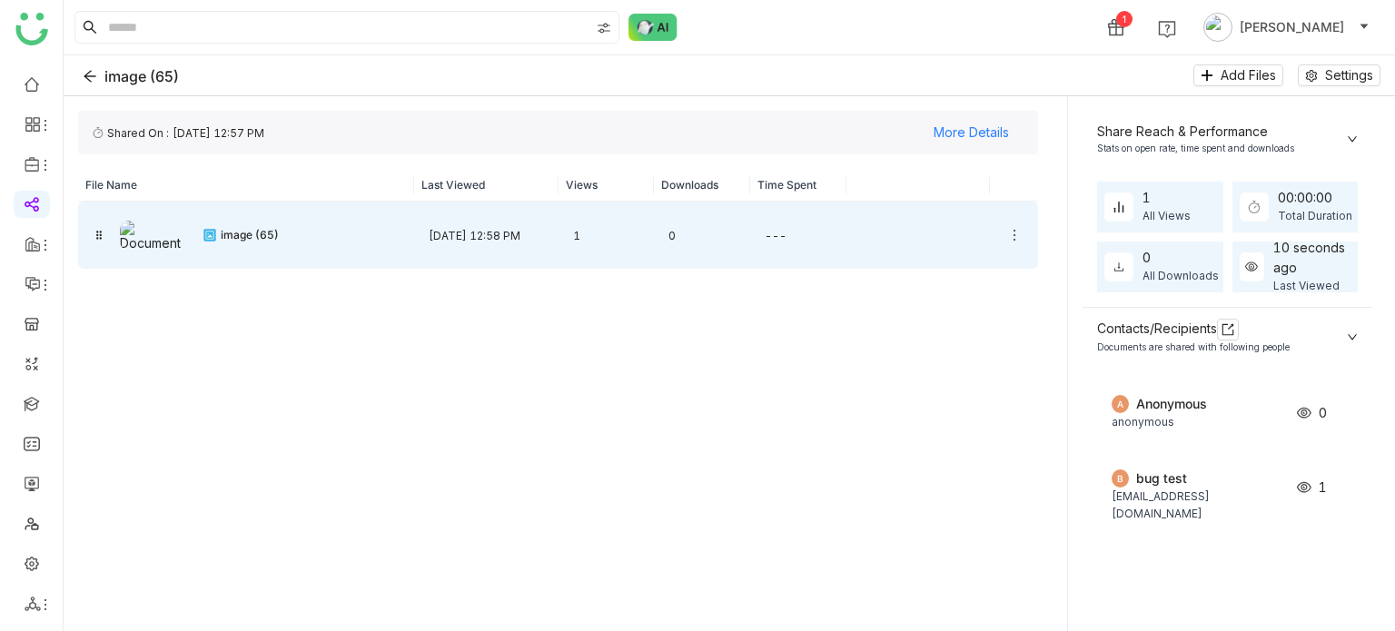
click at [199, 206] on div "image (65)" at bounding box center [246, 235] width 336 height 67
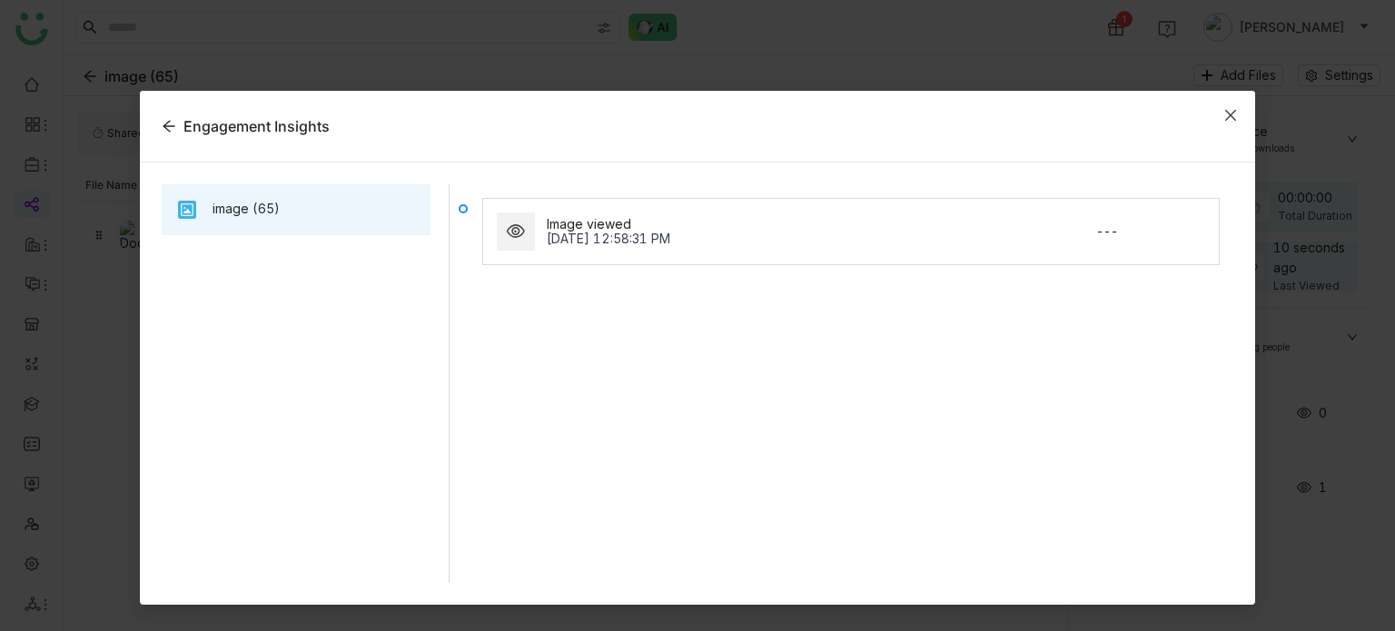
click at [1234, 113] on icon "Close" at bounding box center [1230, 115] width 15 height 15
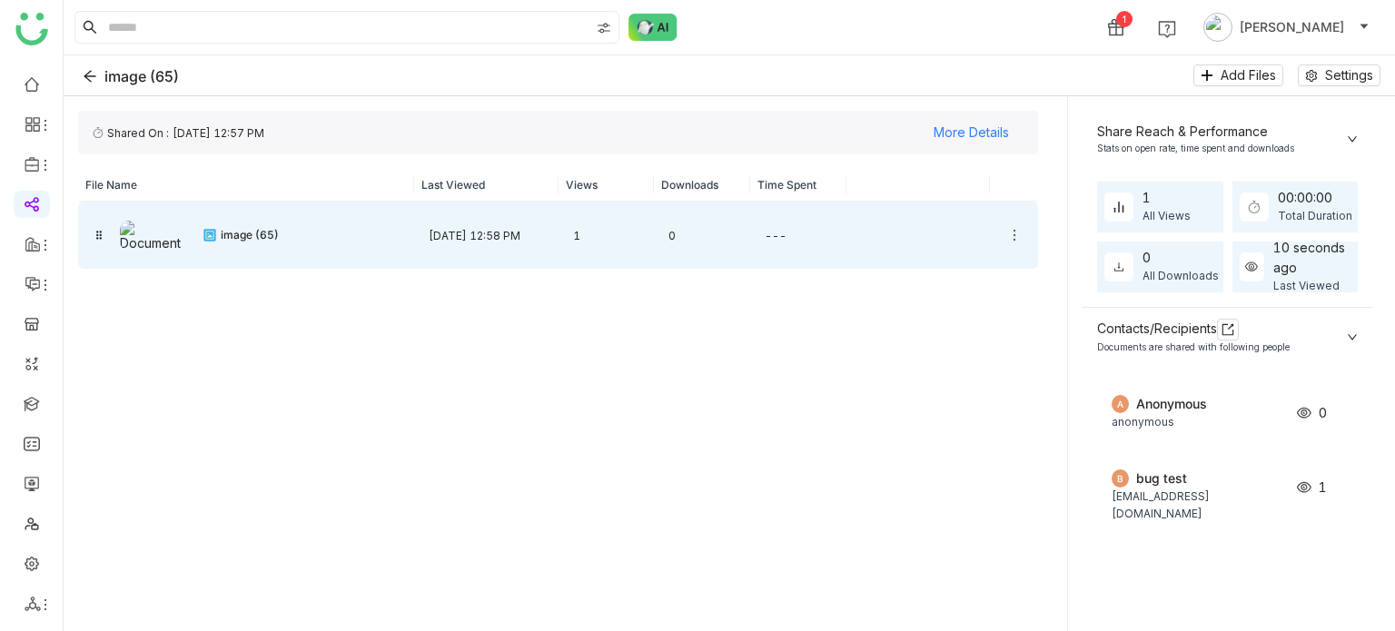
click at [1013, 225] on div at bounding box center [1014, 235] width 48 height 44
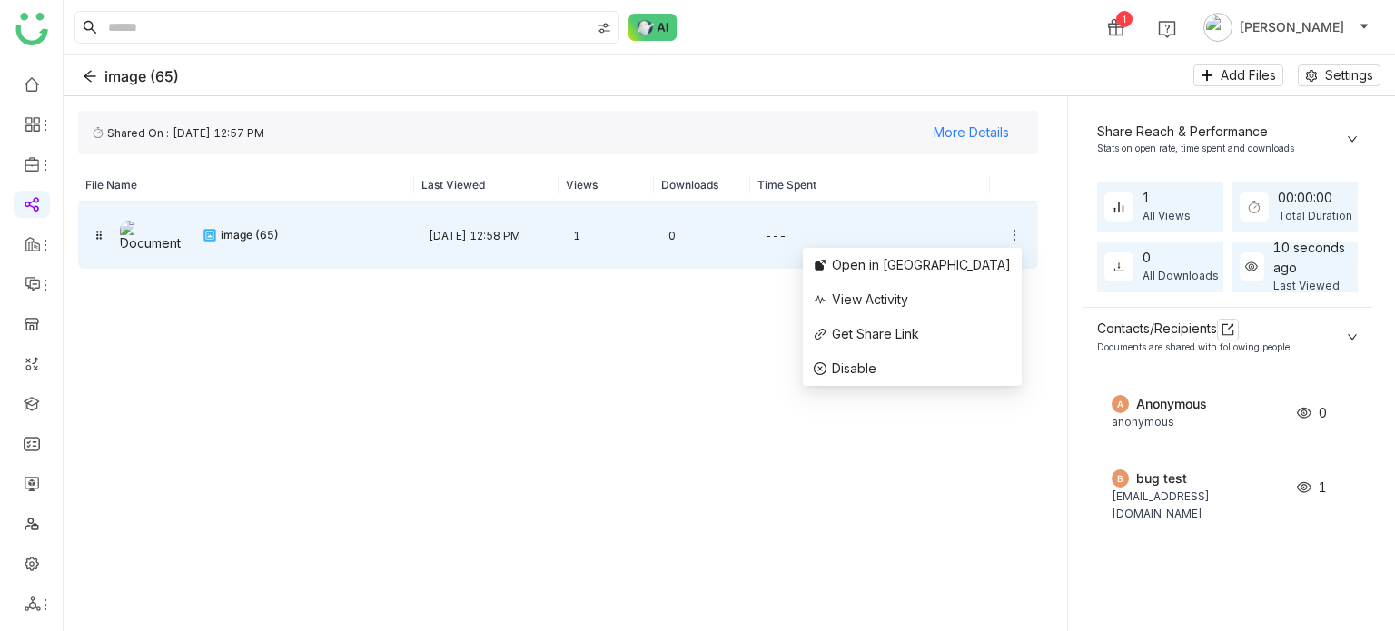
click at [1016, 235] on icon at bounding box center [1014, 235] width 15 height 15
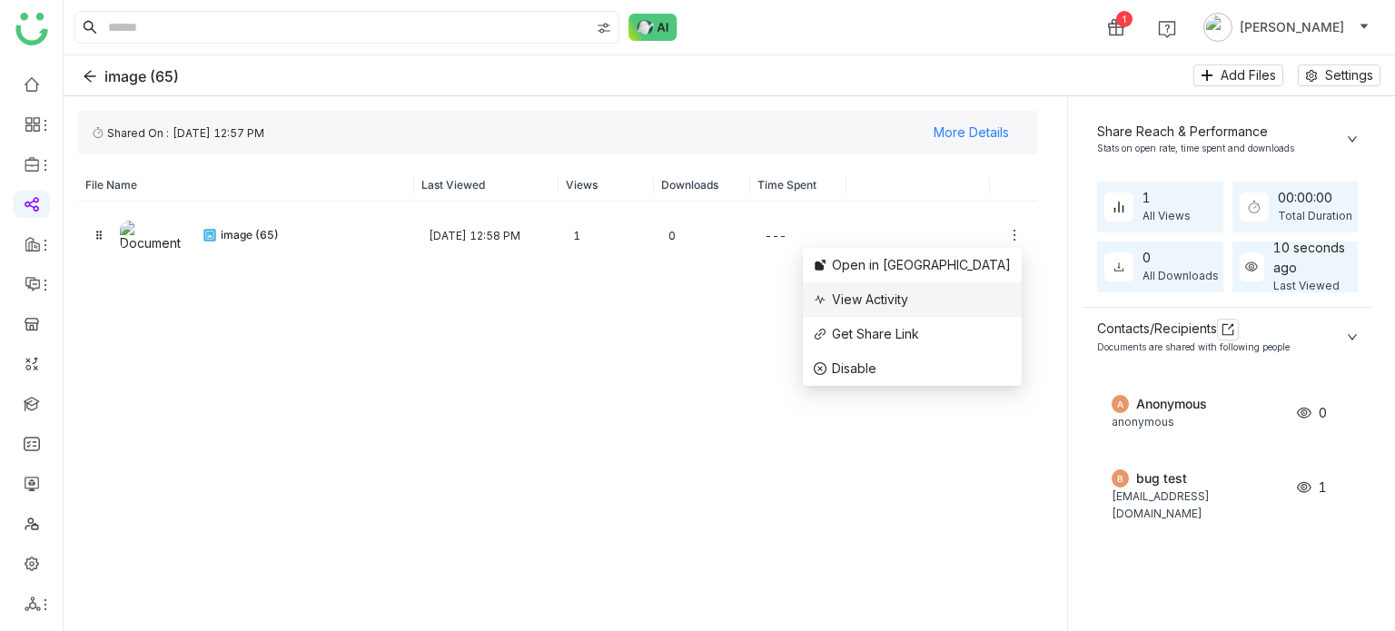
click at [993, 312] on li "View Activity" at bounding box center [912, 299] width 219 height 35
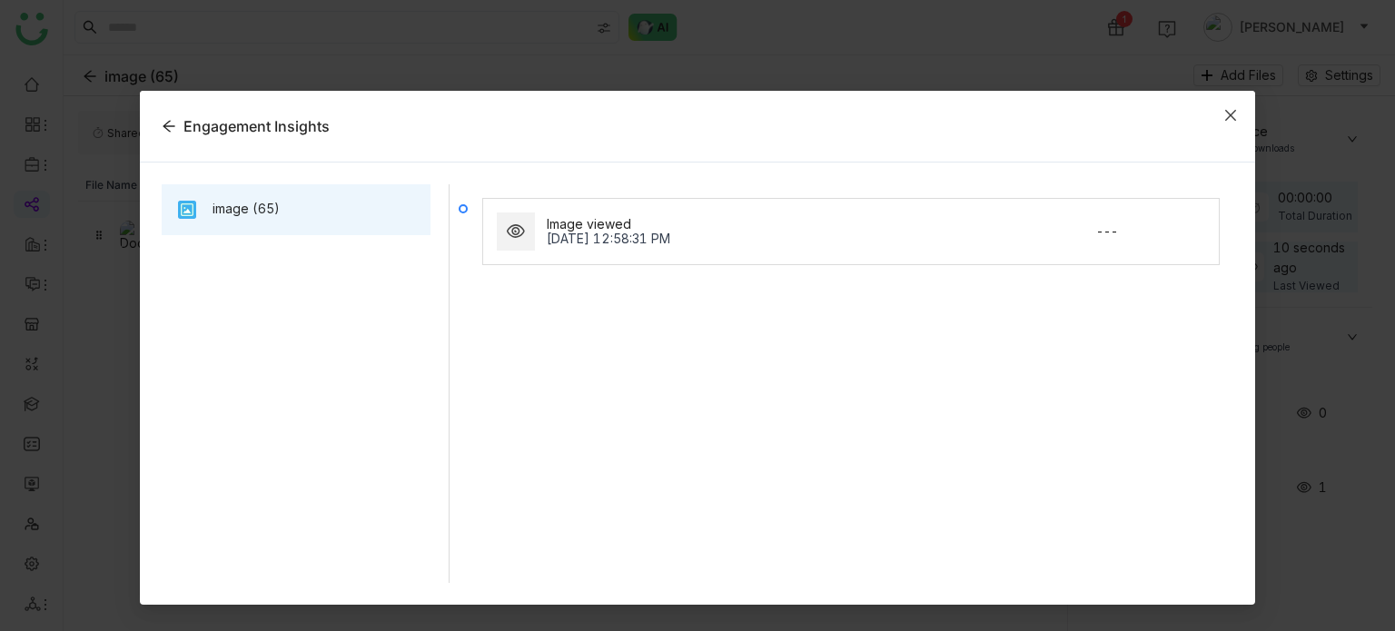
click at [1219, 107] on span "Close" at bounding box center [1230, 115] width 49 height 49
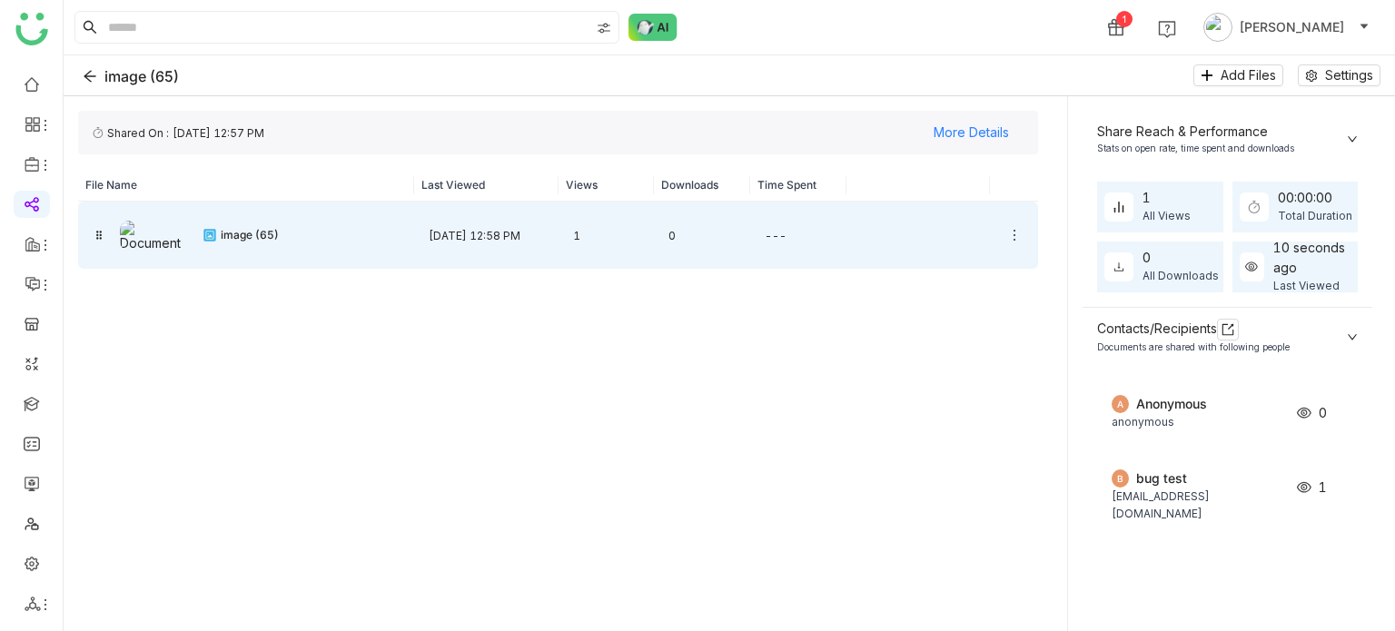
click at [1005, 239] on div at bounding box center [1014, 235] width 48 height 44
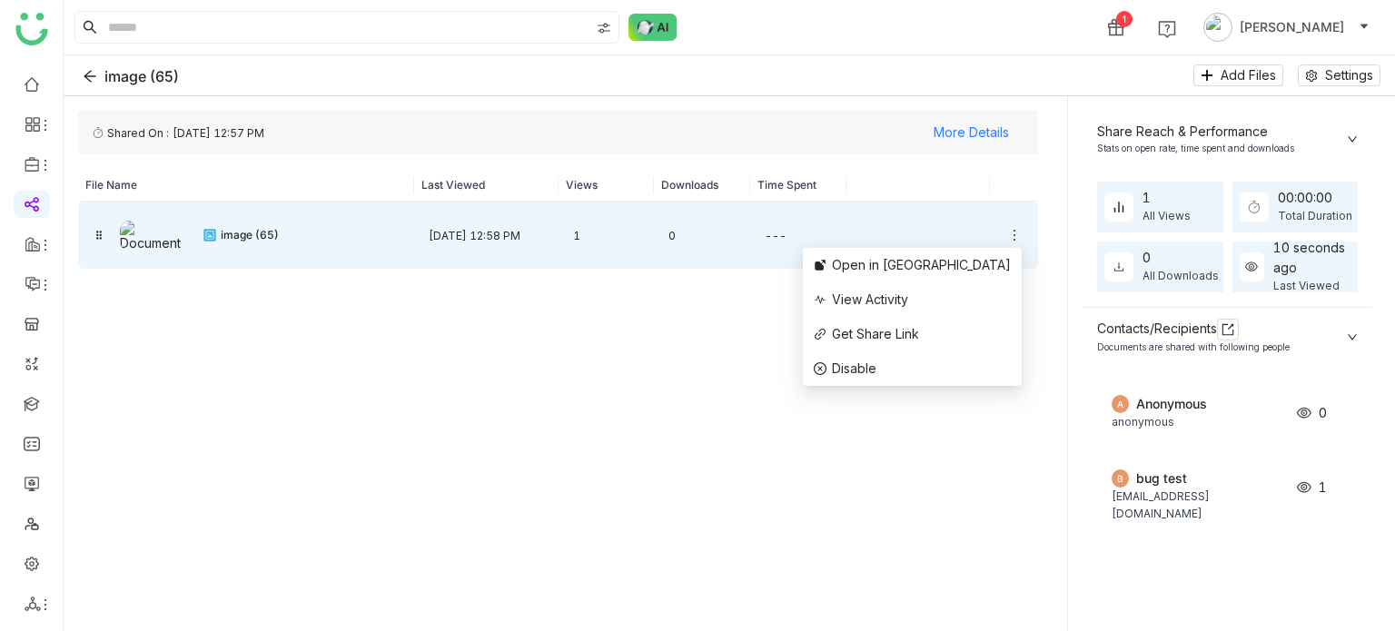
click at [1016, 236] on icon at bounding box center [1014, 235] width 15 height 15
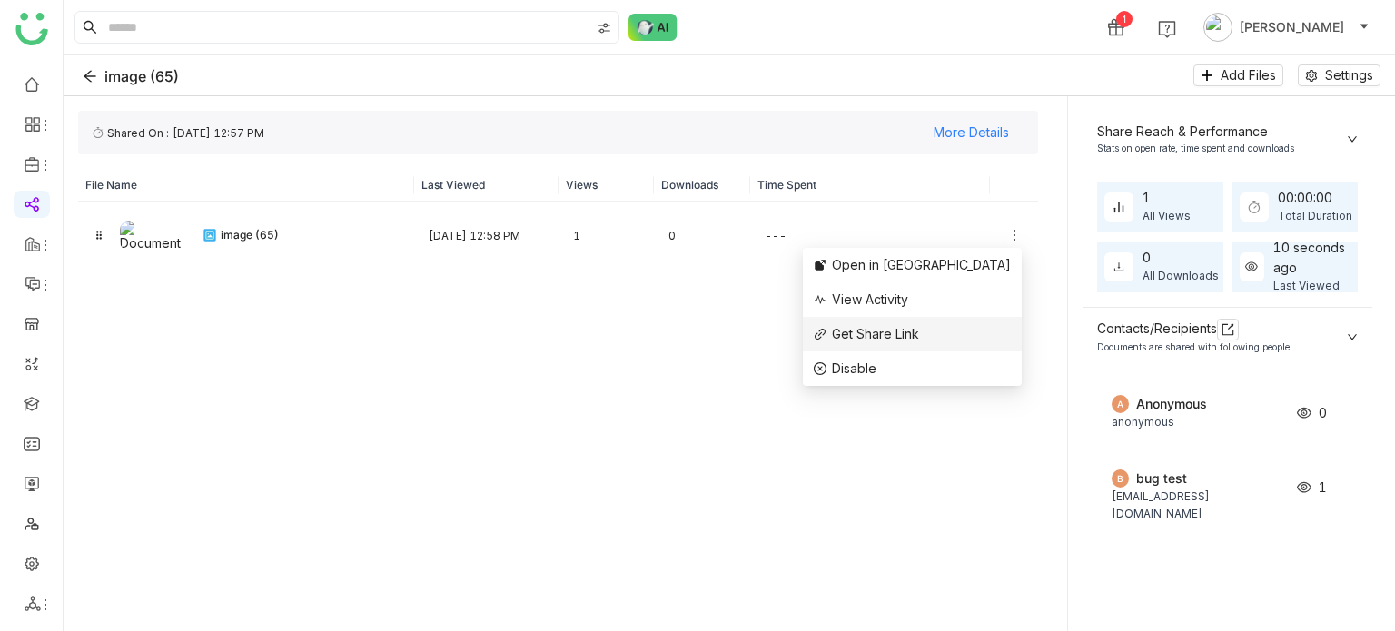
click at [919, 330] on span "Get Share Link" at bounding box center [875, 333] width 87 height 15
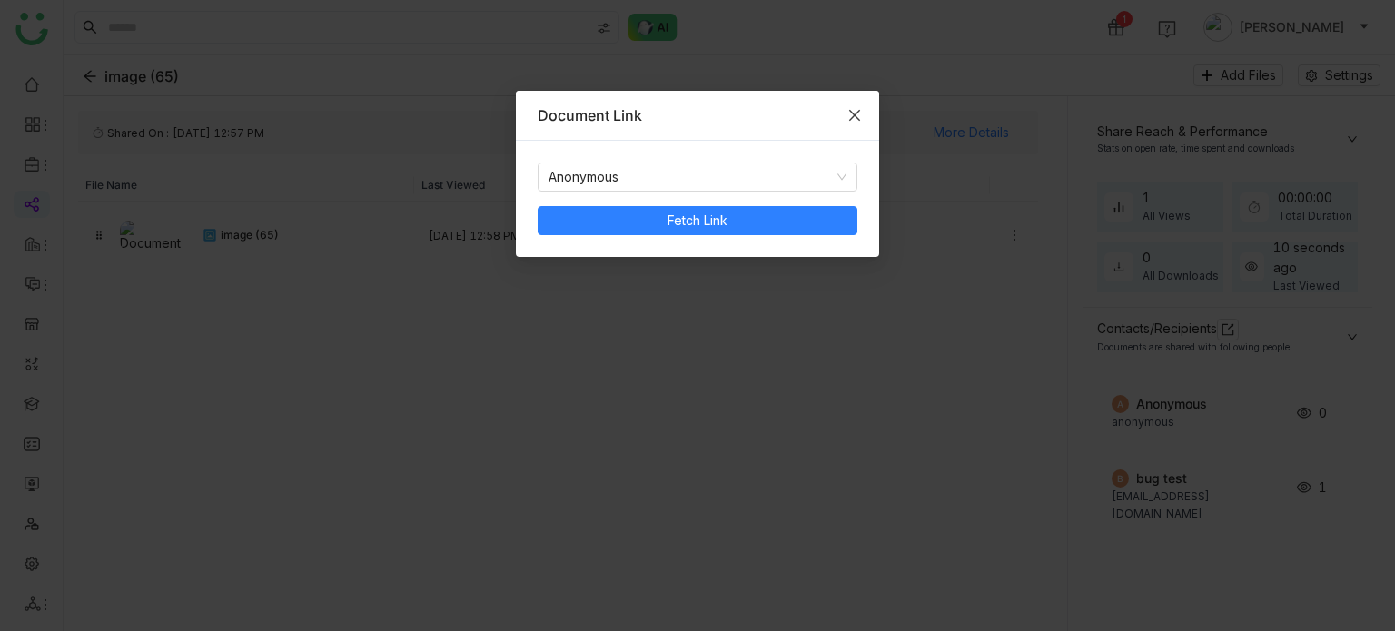
click at [857, 113] on icon "Close" at bounding box center [854, 115] width 15 height 15
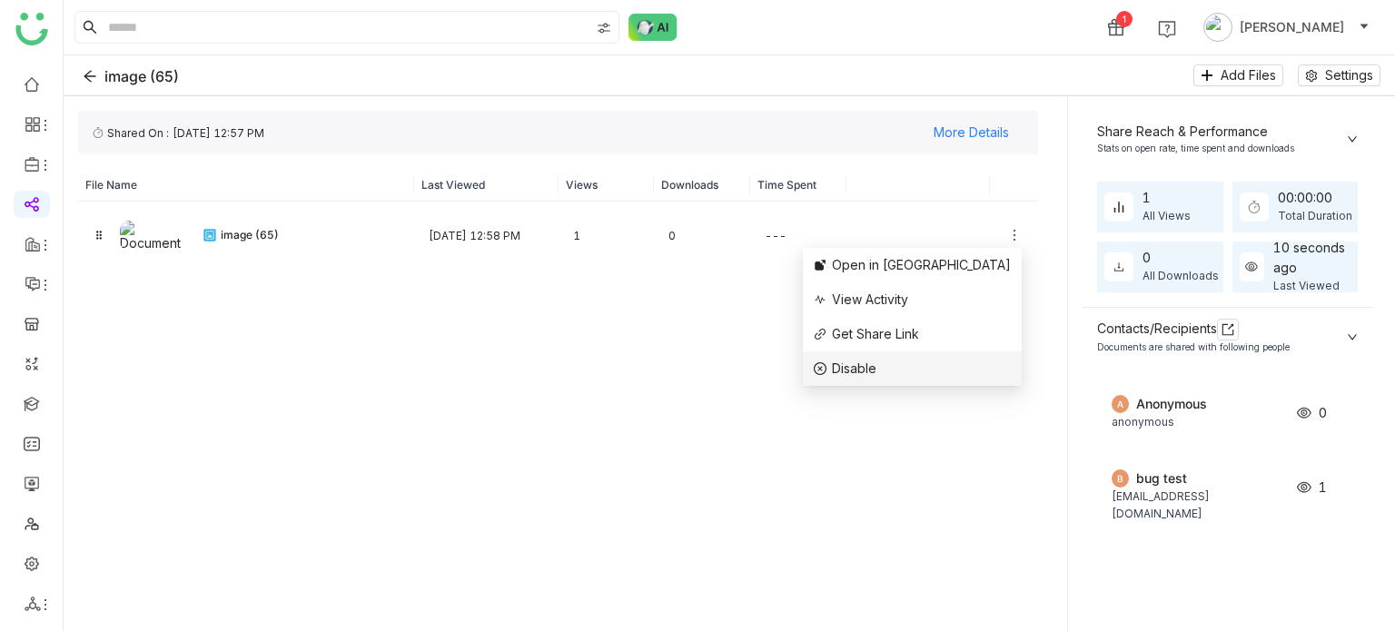
click at [1000, 367] on li "Disable" at bounding box center [912, 369] width 219 height 35
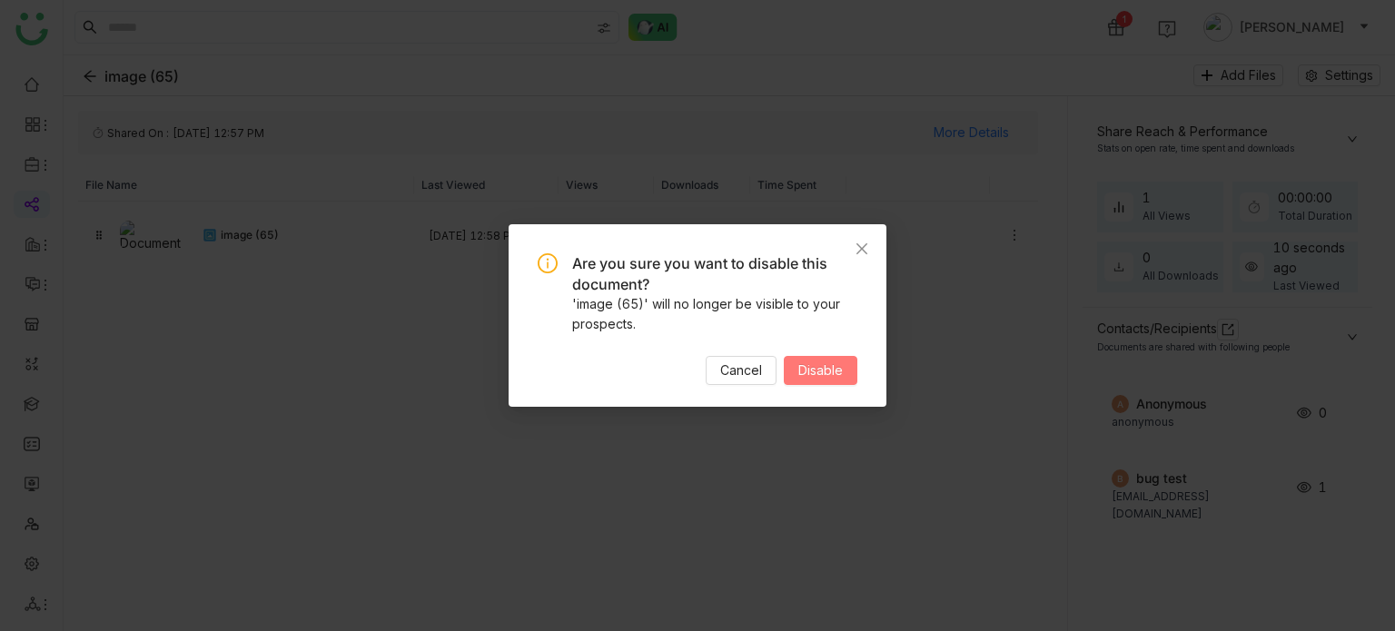
click at [843, 381] on button "Disable" at bounding box center [821, 370] width 74 height 29
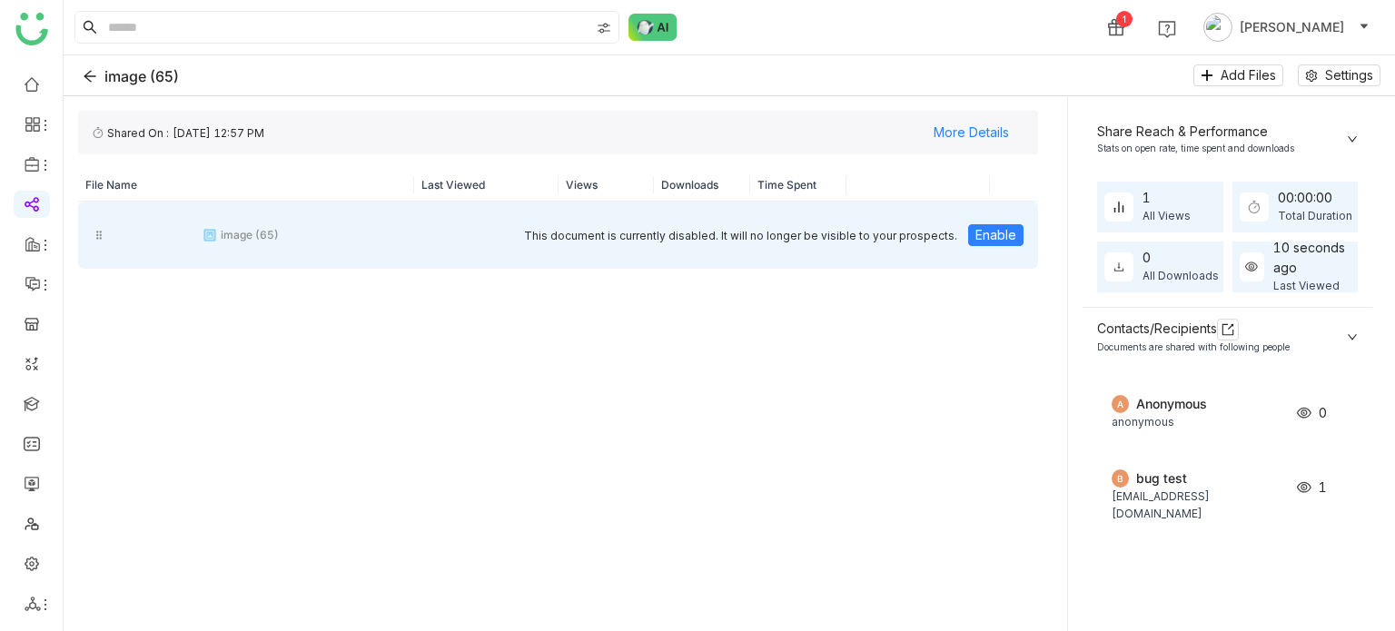
click at [995, 222] on div "This document is currently disabled. It will no longer be visible to your prosp…" at bounding box center [726, 235] width 624 height 51
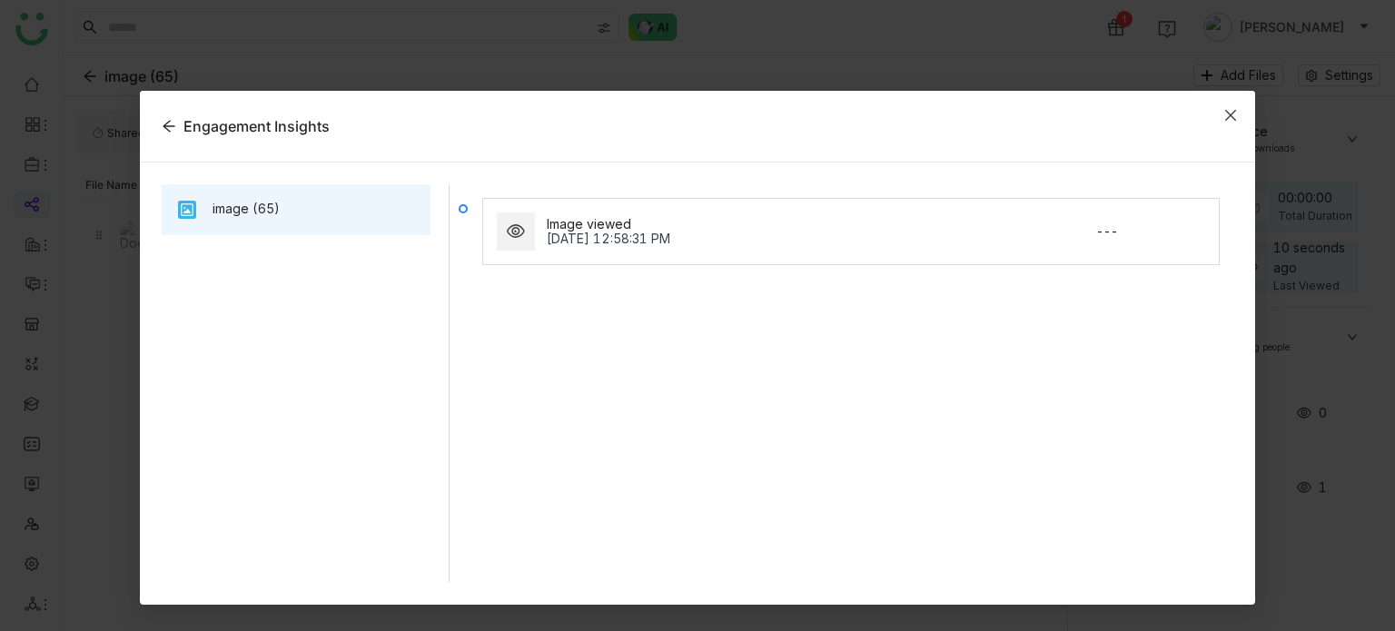
click at [1238, 115] on icon "Close" at bounding box center [1230, 115] width 15 height 15
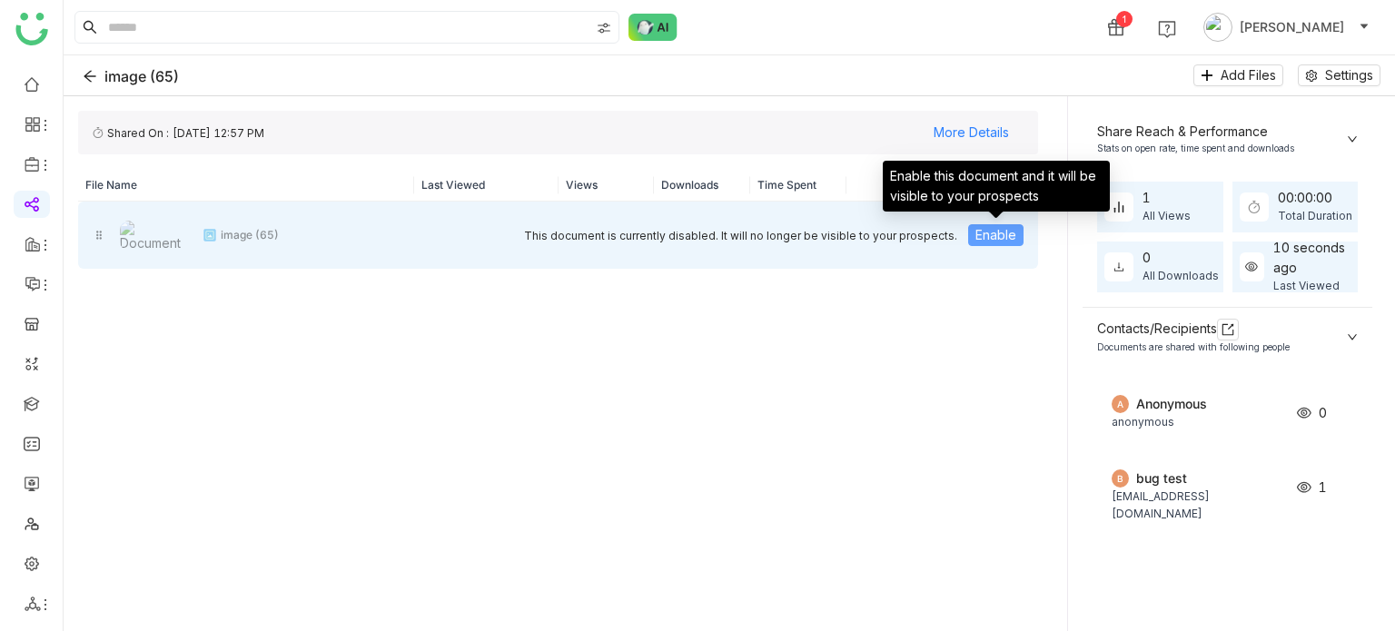
click at [977, 238] on span "Enable" at bounding box center [996, 235] width 41 height 20
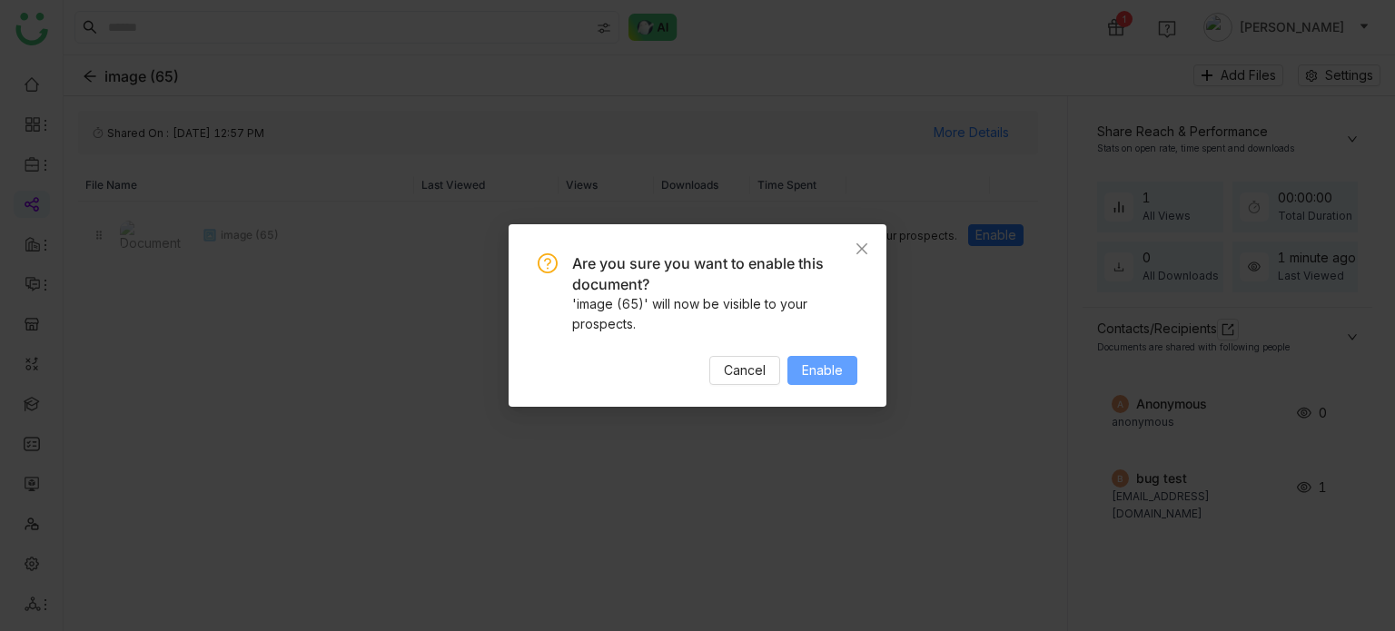
click at [828, 381] on button "Enable" at bounding box center [822, 370] width 70 height 29
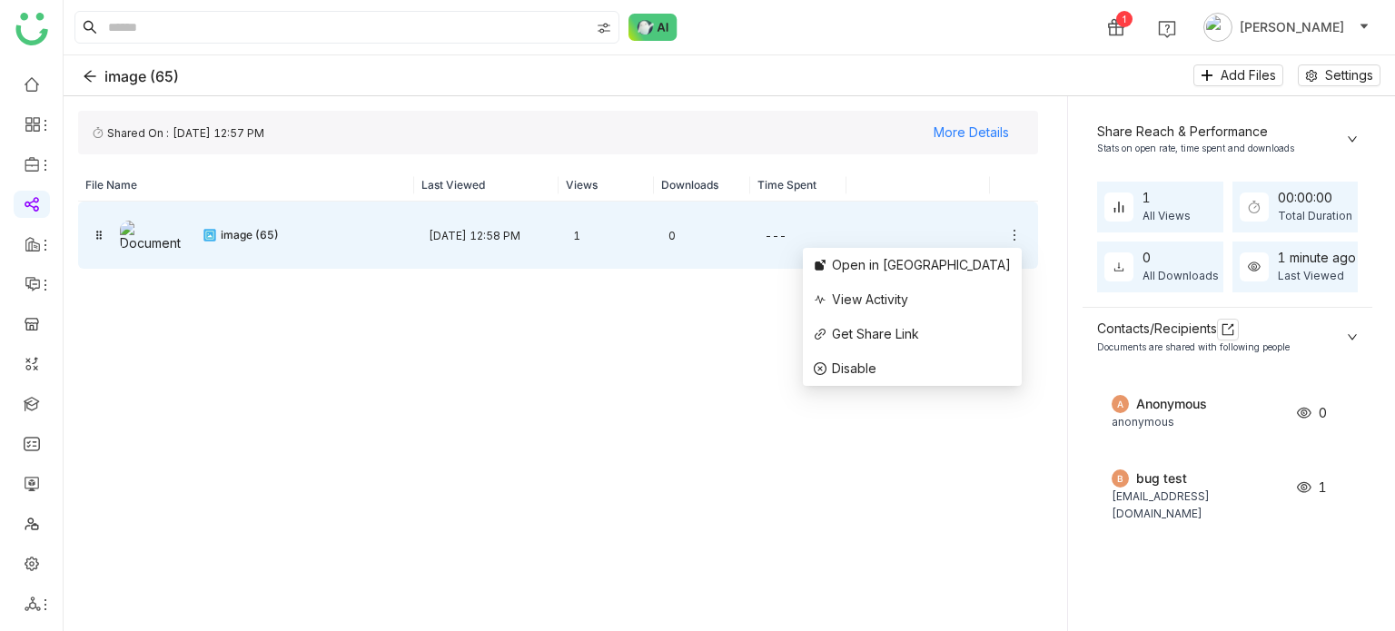
click at [1011, 233] on icon at bounding box center [1014, 235] width 15 height 15
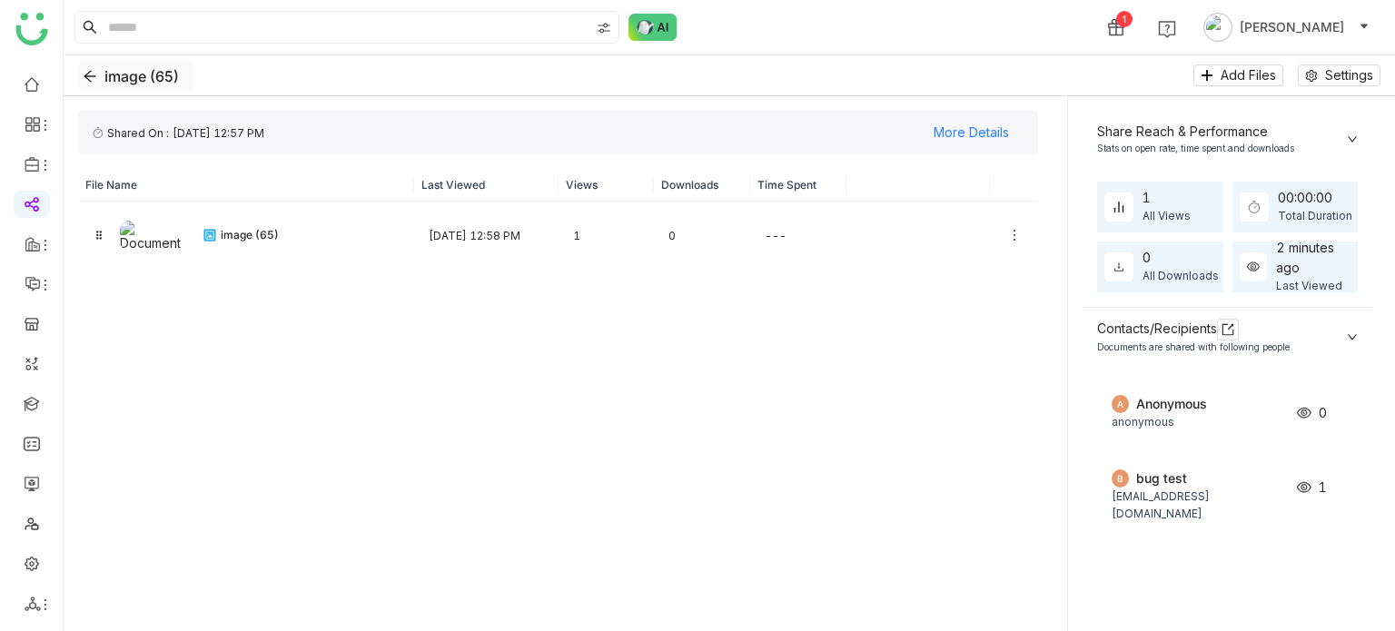
click at [84, 67] on button "image (65)" at bounding box center [135, 75] width 115 height 29
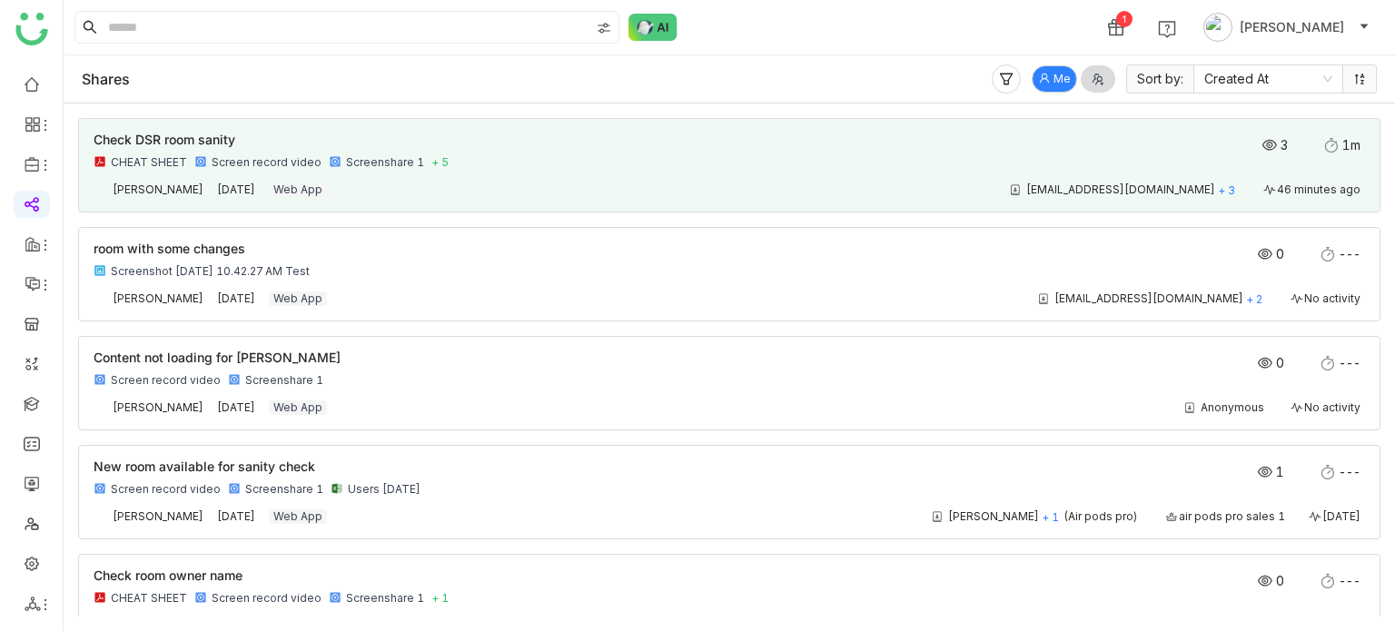
click at [421, 194] on div "uday9test@gmasail.com + 3 46 minutes ago" at bounding box center [855, 190] width 1020 height 15
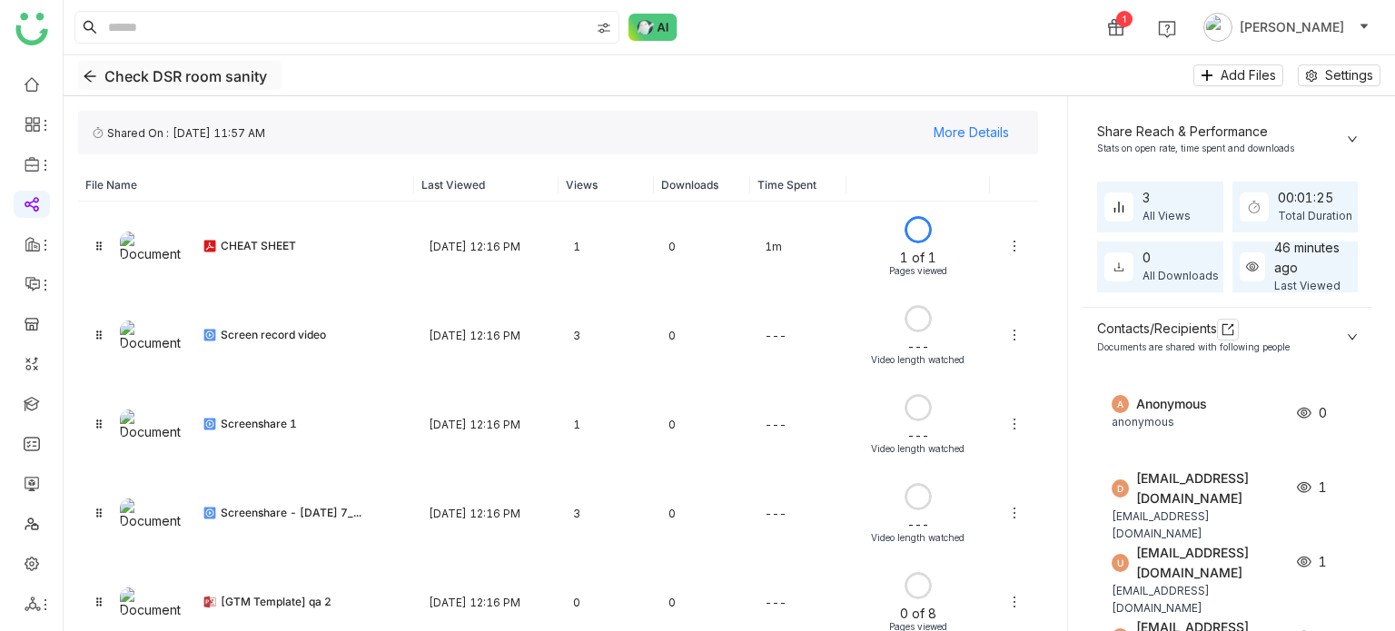
click at [102, 74] on button "Check DSR room sanity" at bounding box center [179, 75] width 203 height 29
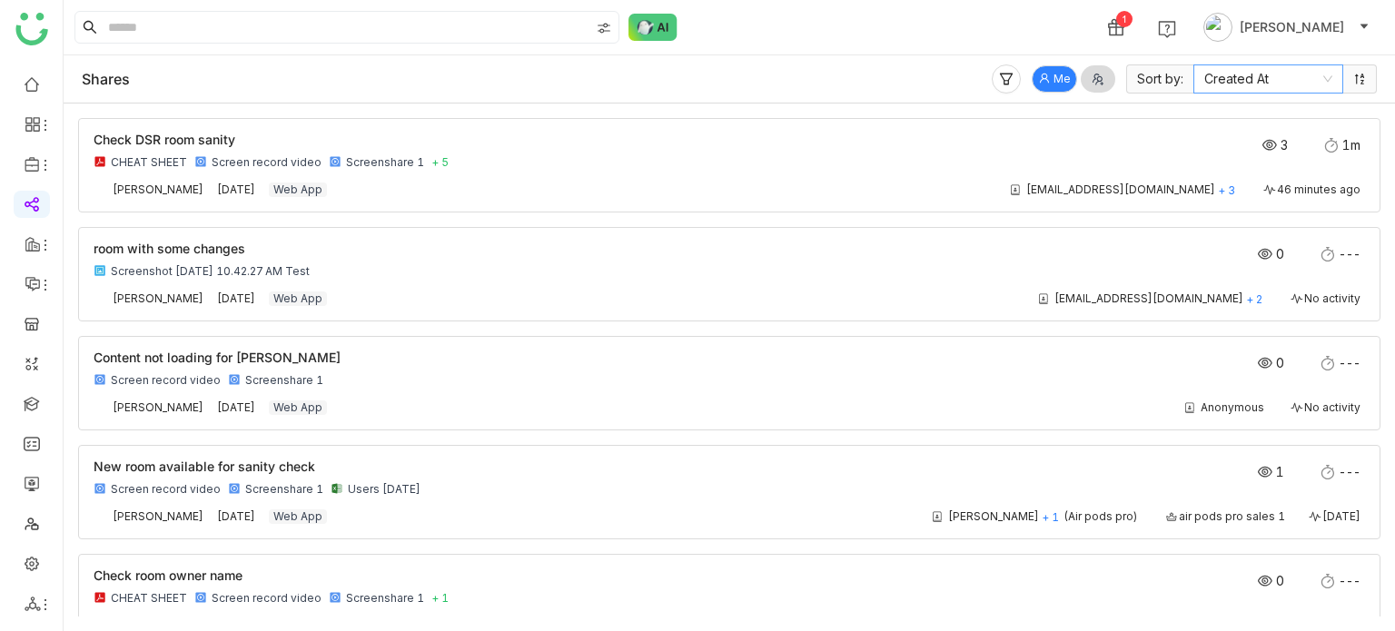
click at [1294, 74] on nz-select-item "Created At" at bounding box center [1268, 78] width 128 height 27
click at [1263, 134] on nz-option-item "Last Activity Time" at bounding box center [1268, 144] width 150 height 29
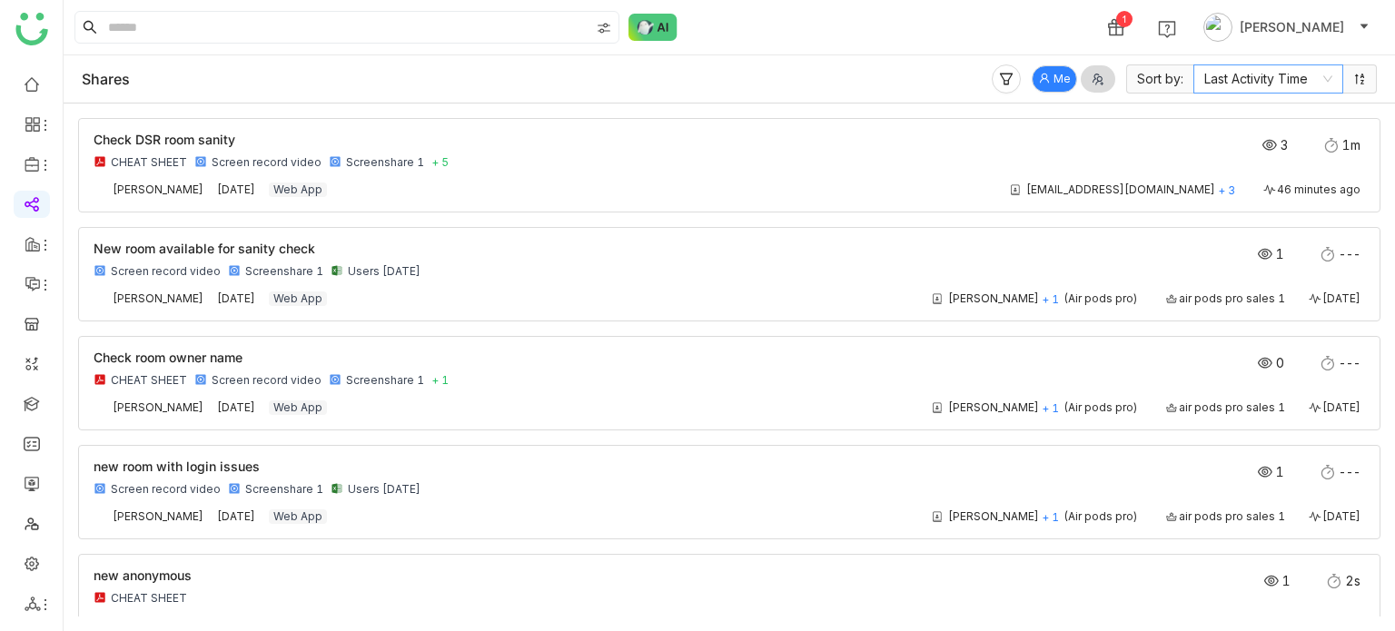
click at [1257, 75] on nz-select-item "Last Activity Time" at bounding box center [1268, 78] width 128 height 27
click at [1255, 113] on div "Created At" at bounding box center [1268, 115] width 128 height 20
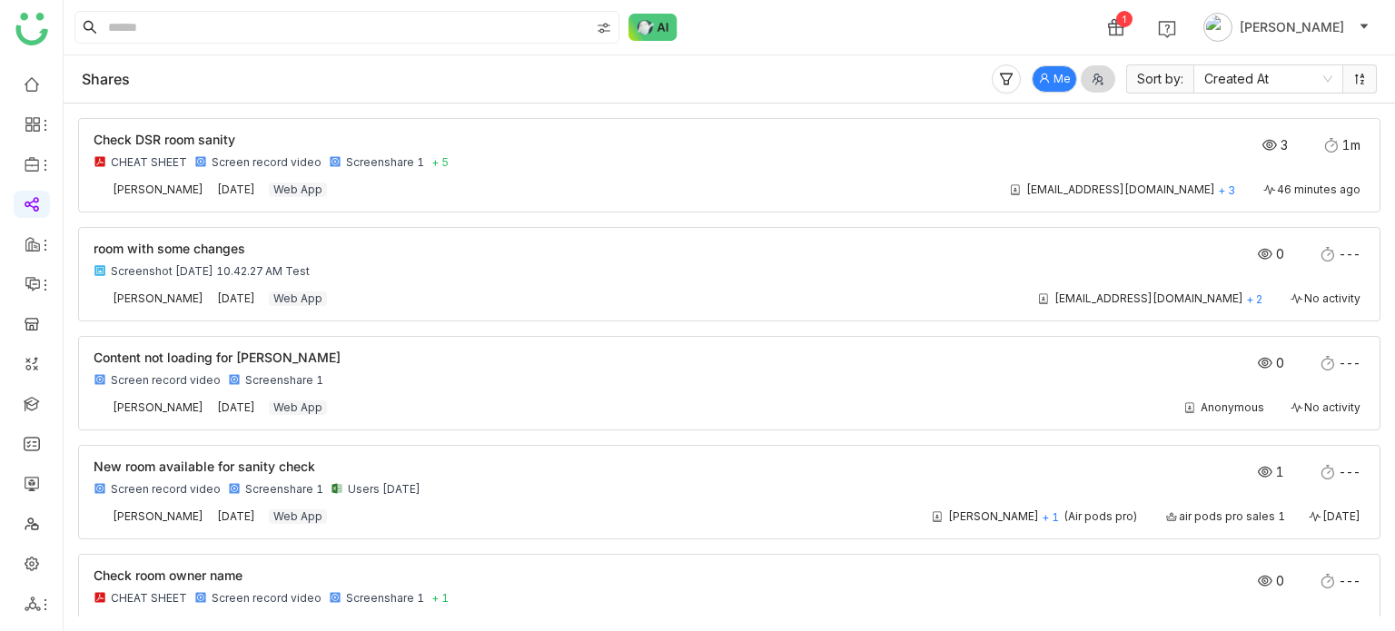
click at [1046, 73] on icon at bounding box center [1044, 78] width 11 height 11
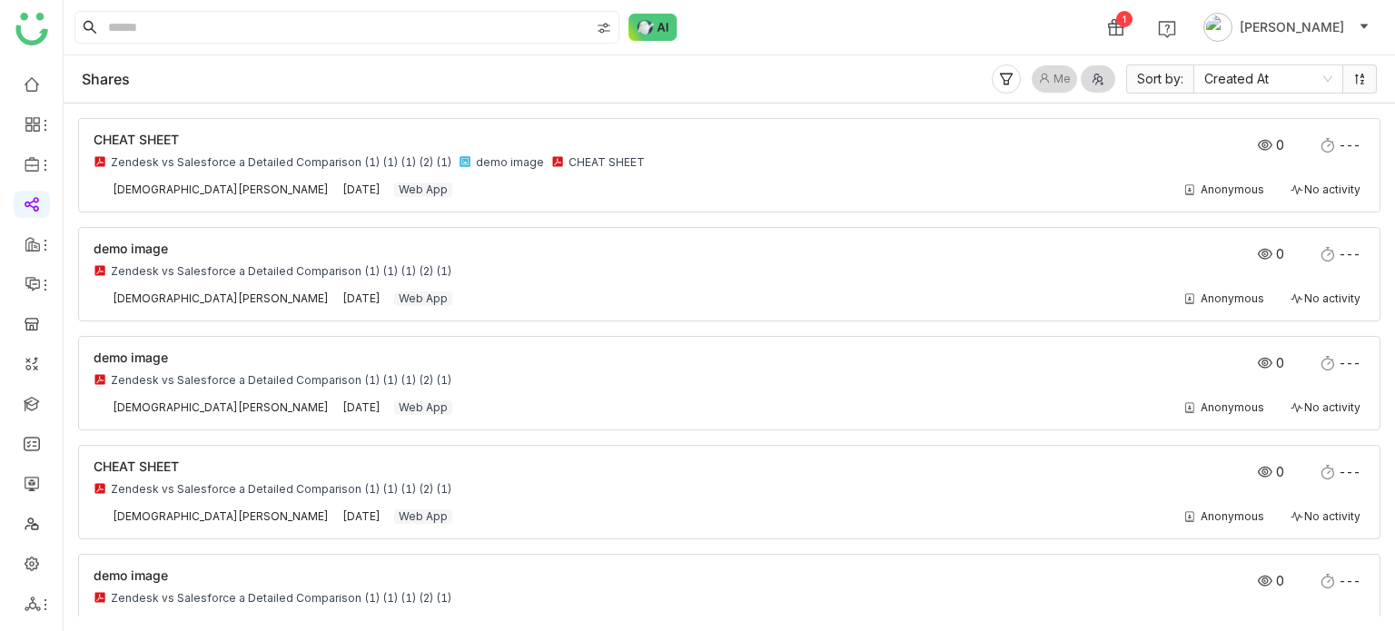
click at [1046, 73] on icon at bounding box center [1044, 78] width 11 height 11
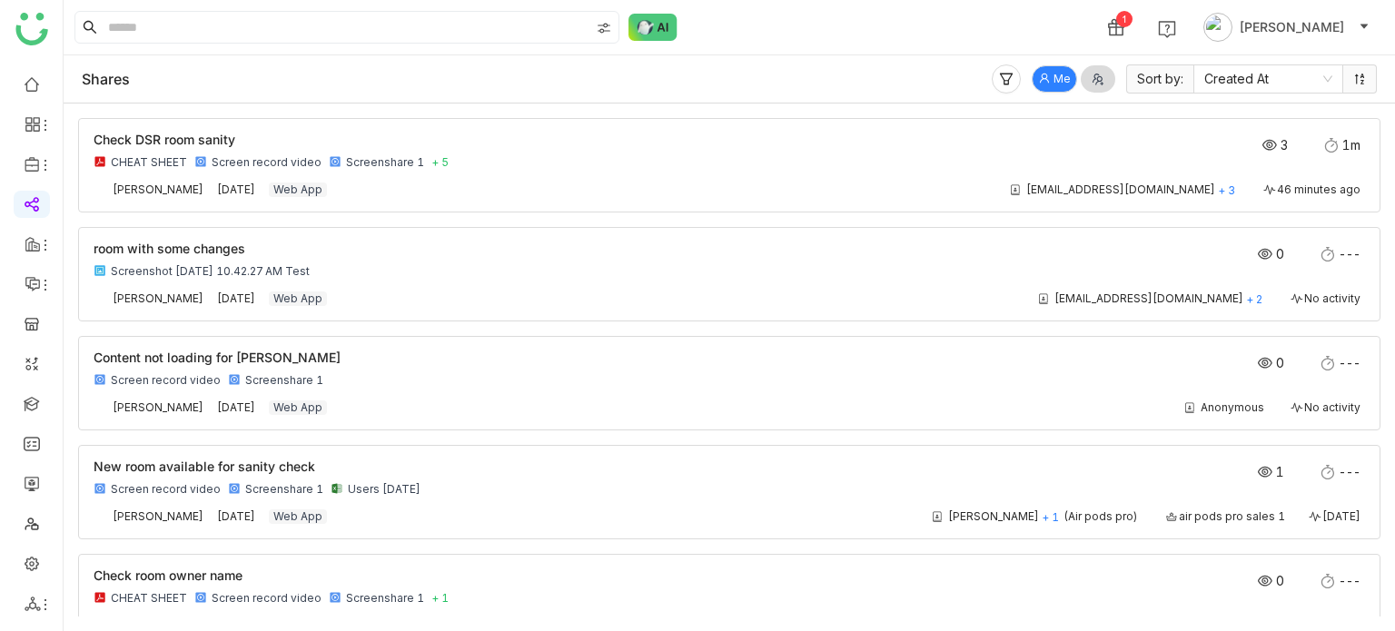
click at [1367, 86] on span at bounding box center [1360, 78] width 34 height 29
click at [1362, 75] on icon at bounding box center [1359, 79] width 9 height 11
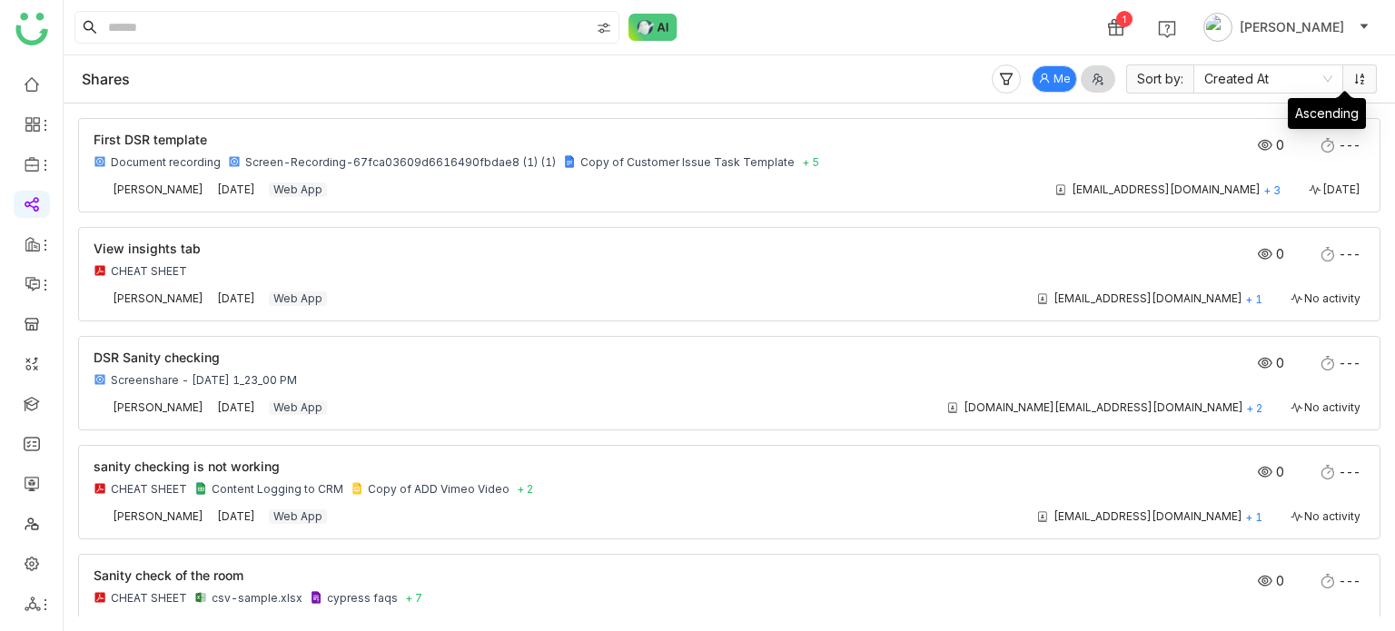
click at [1362, 75] on icon at bounding box center [1359, 79] width 9 height 11
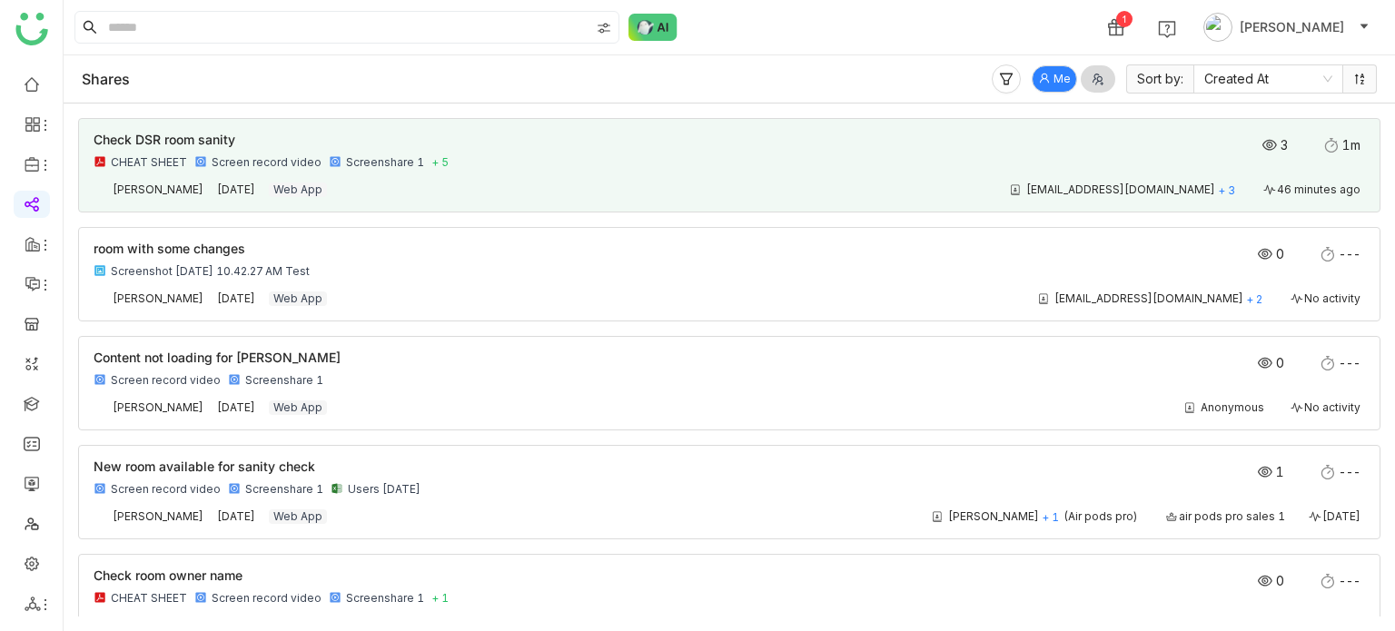
click at [407, 191] on div "uday9test@gmasail.com + 3 46 minutes ago" at bounding box center [855, 190] width 1020 height 15
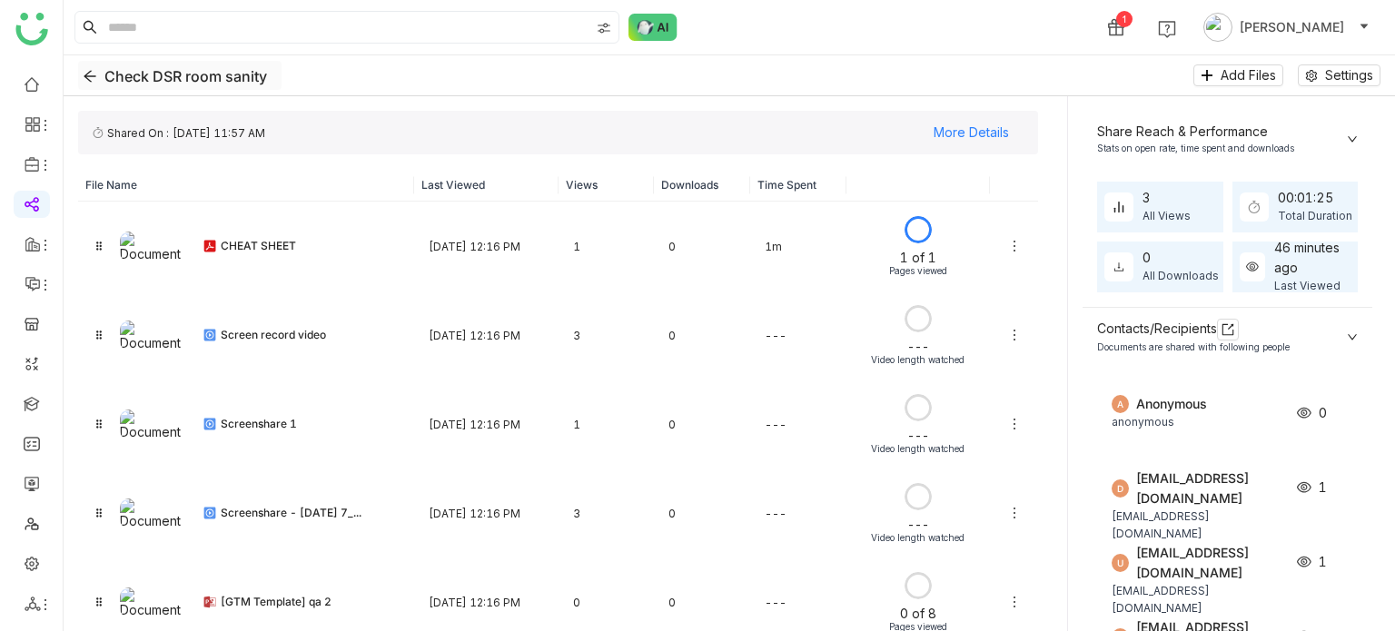
click at [84, 73] on icon "Back" at bounding box center [90, 76] width 15 height 15
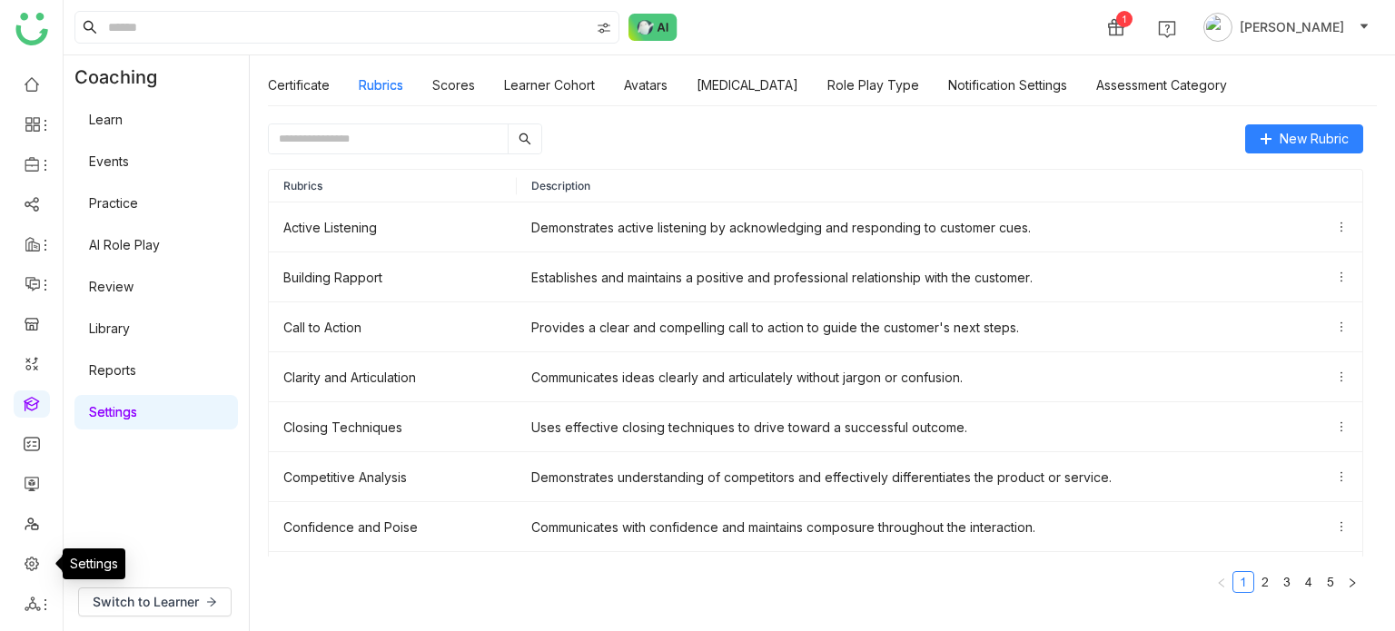
click at [29, 558] on link at bounding box center [32, 562] width 16 height 15
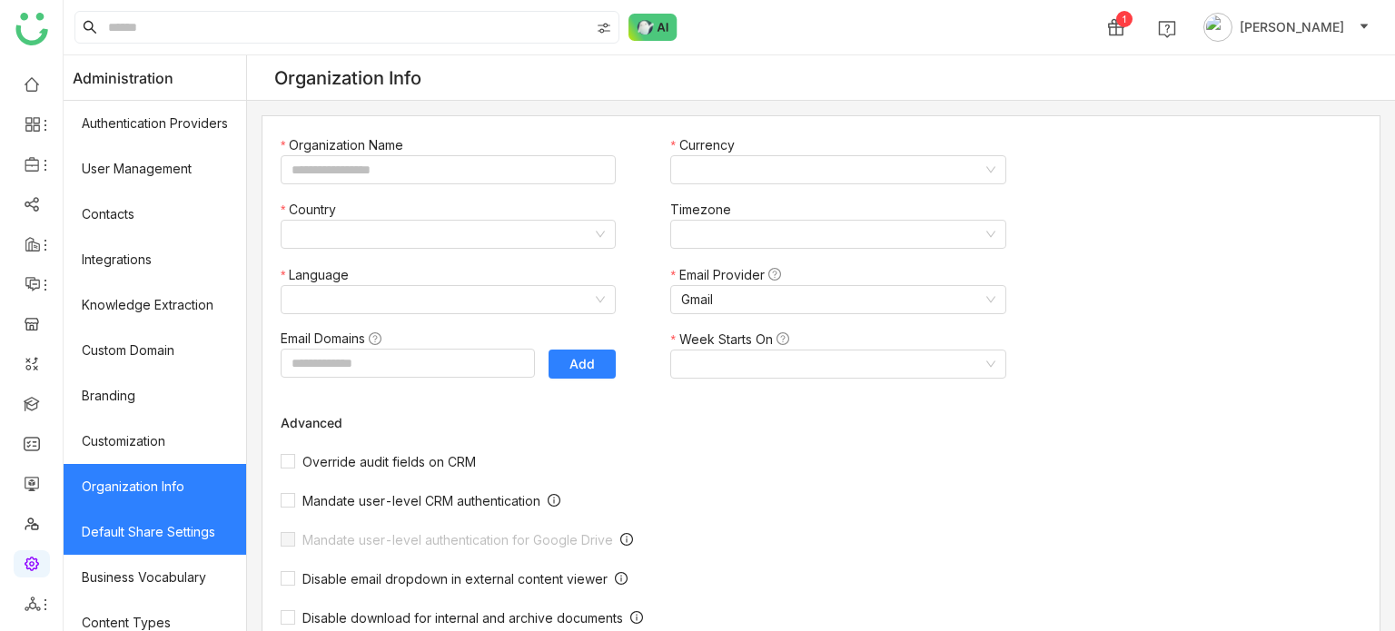
type input "*******"
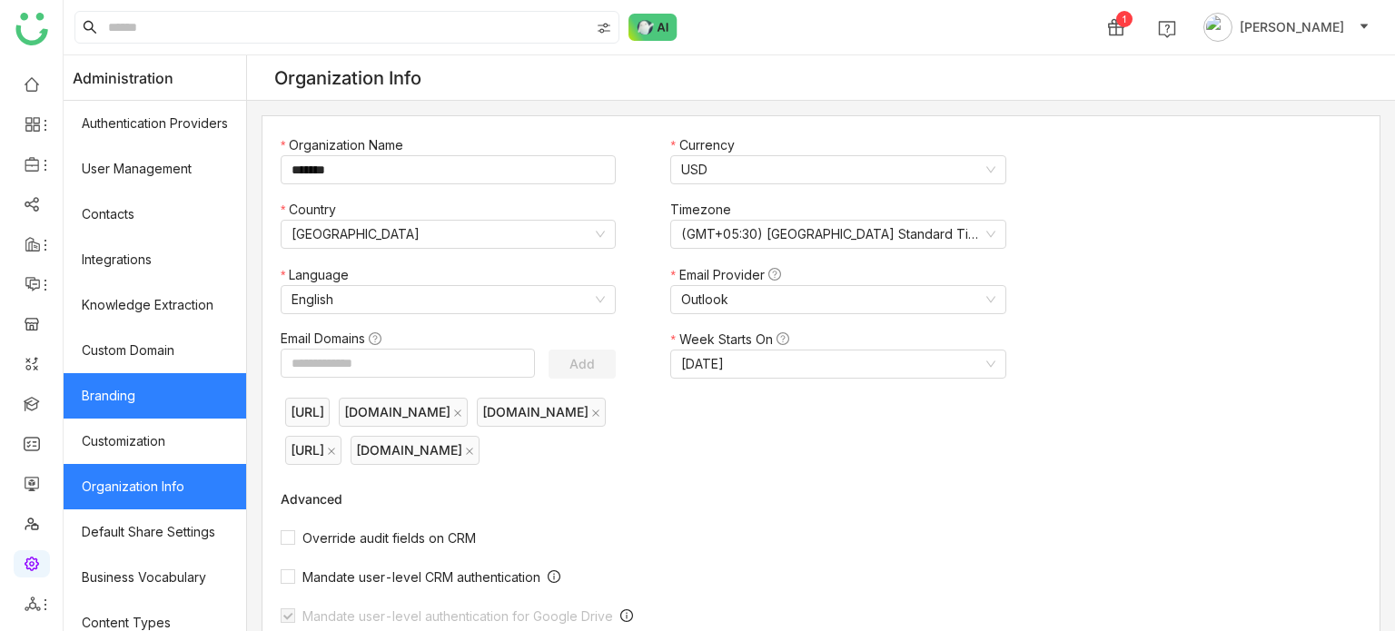
scroll to position [332, 0]
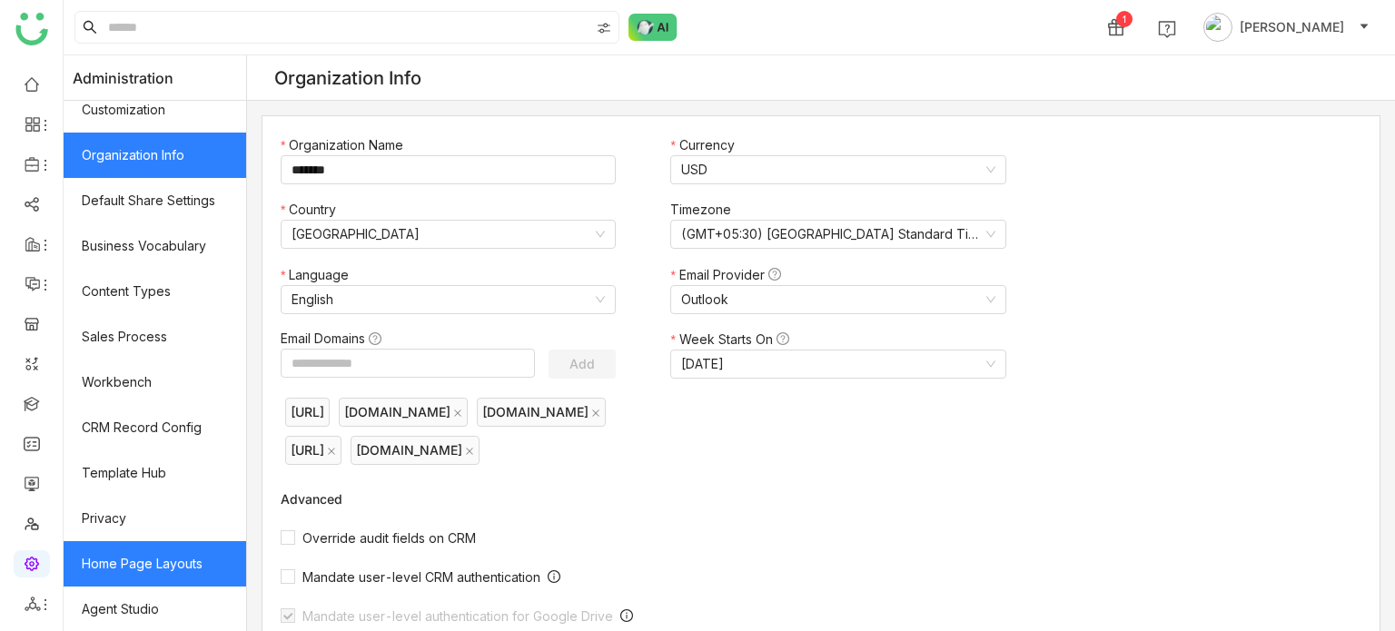
click at [161, 556] on link "Home Page Layouts" at bounding box center [155, 563] width 183 height 45
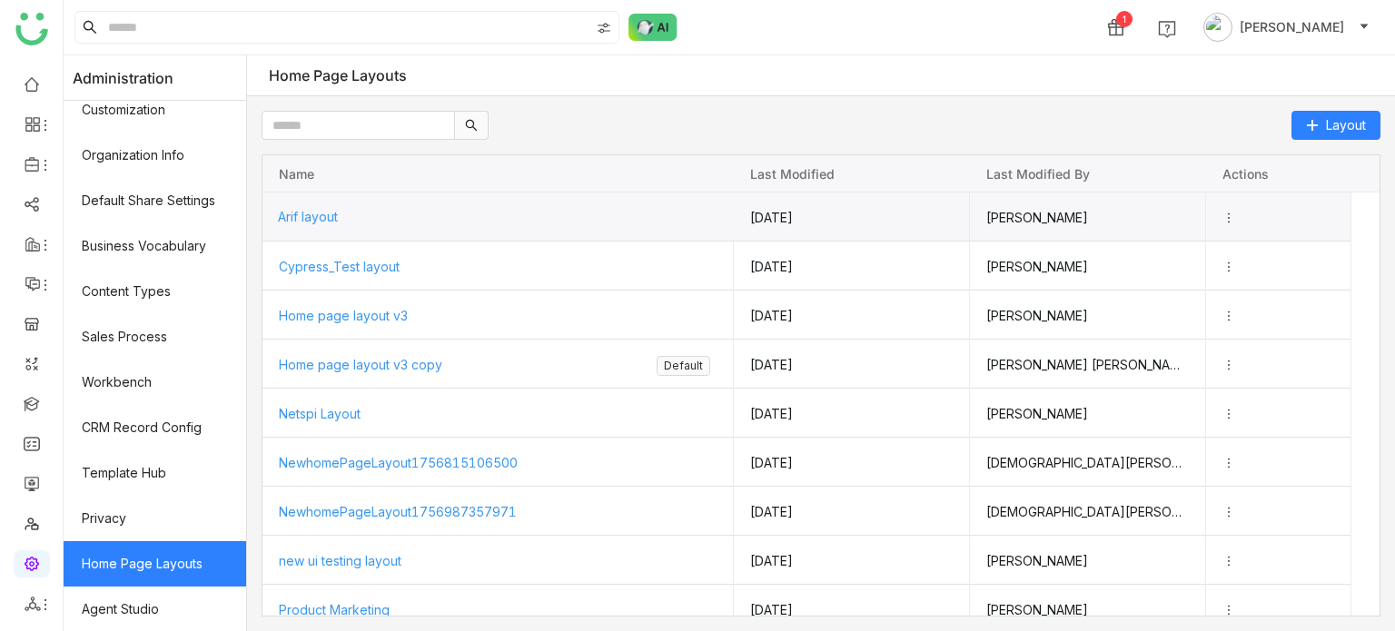
click at [470, 216] on div "Arif layout" at bounding box center [498, 217] width 441 height 48
click at [318, 217] on span "Arif layout" at bounding box center [308, 216] width 60 height 15
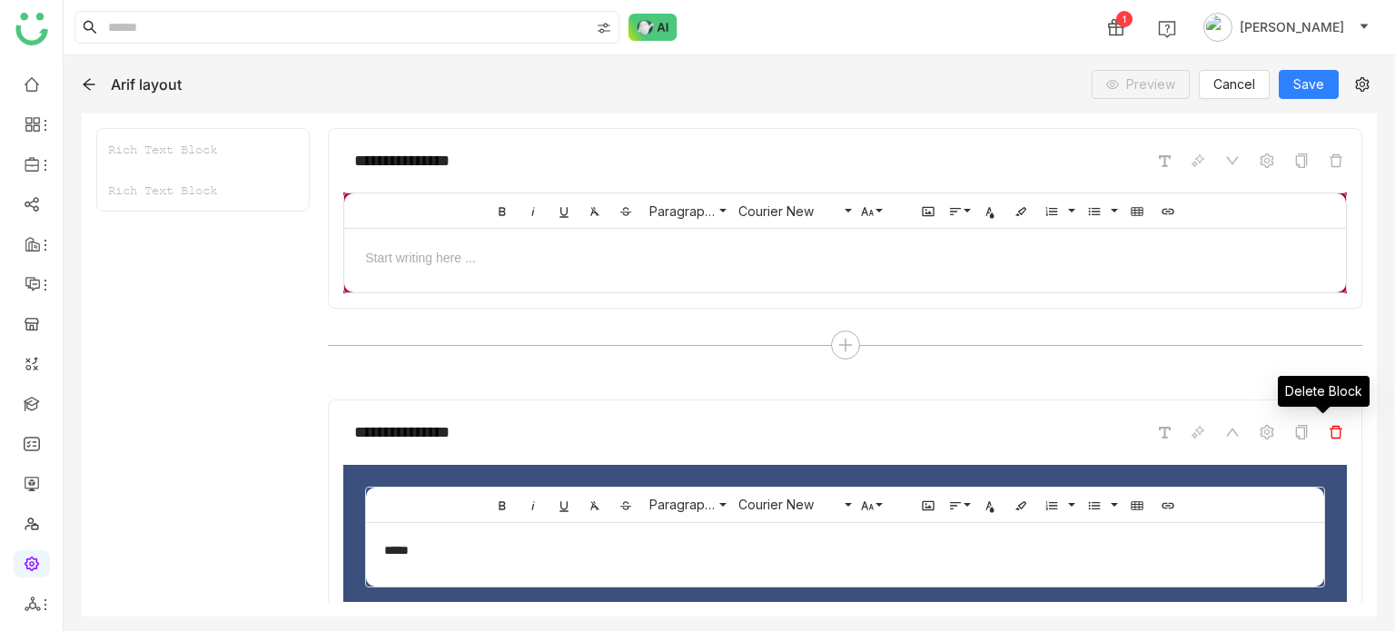
click at [1329, 430] on icon at bounding box center [1336, 432] width 15 height 15
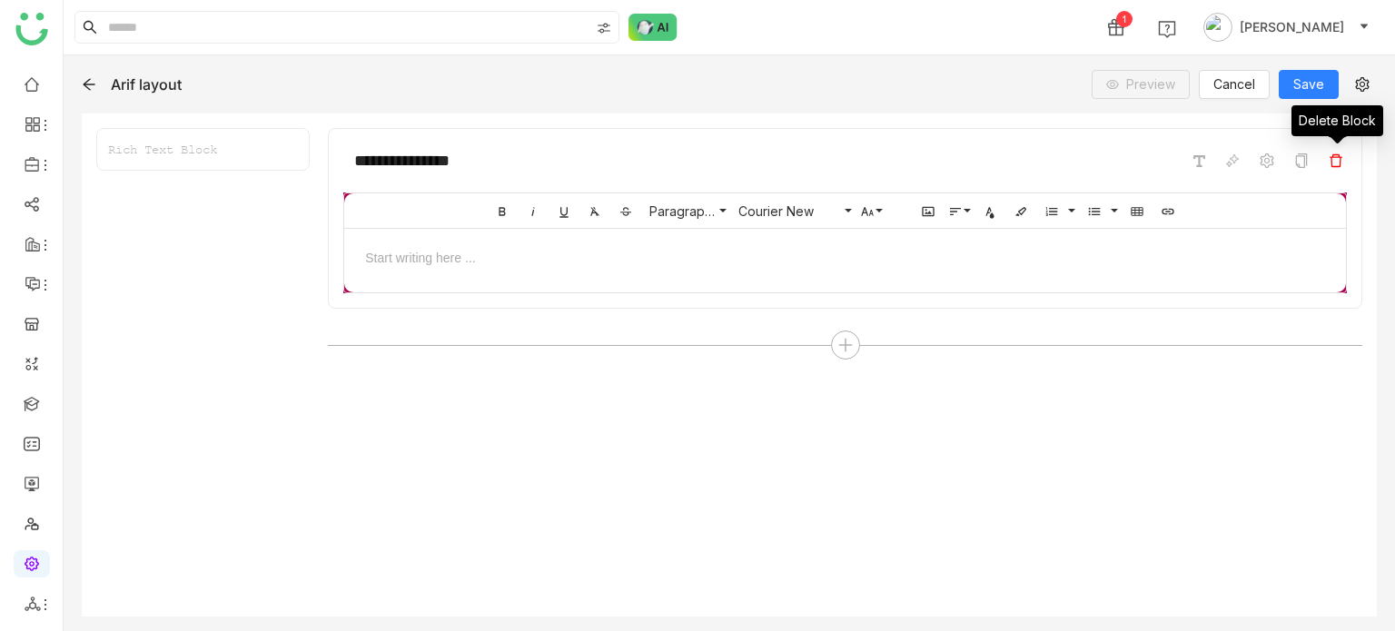
click at [1331, 161] on icon at bounding box center [1336, 161] width 15 height 15
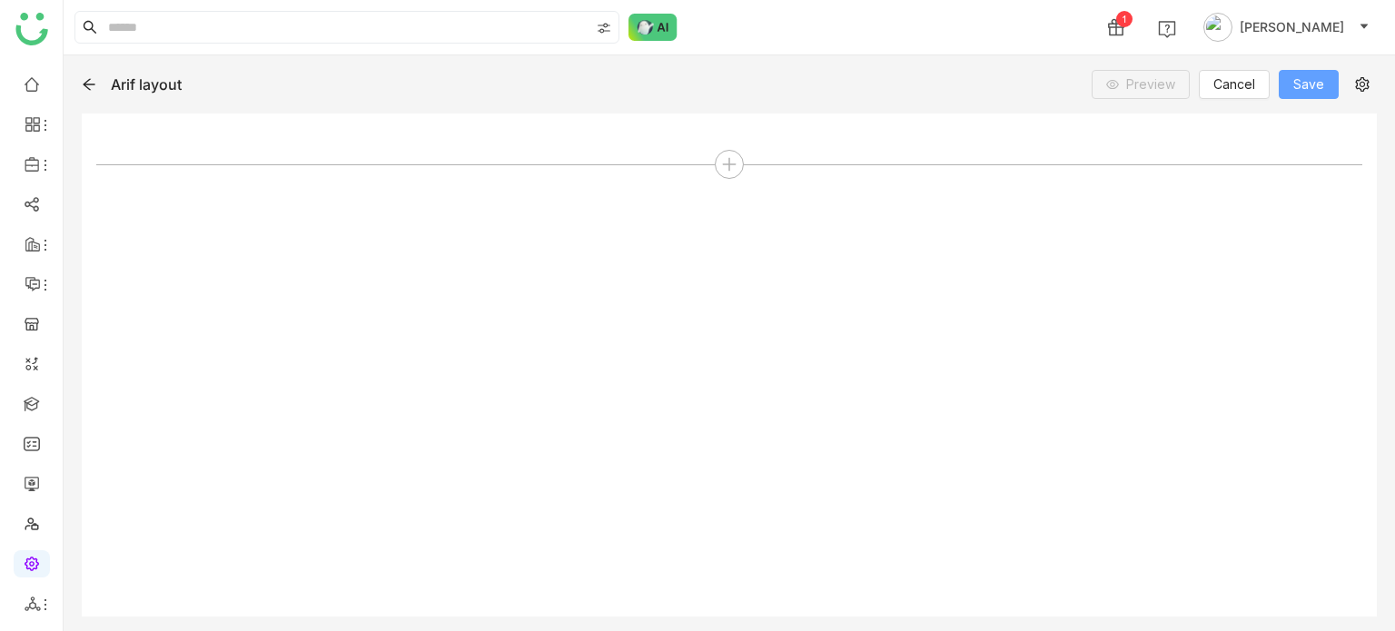
click at [1315, 73] on button "Save" at bounding box center [1309, 84] width 60 height 29
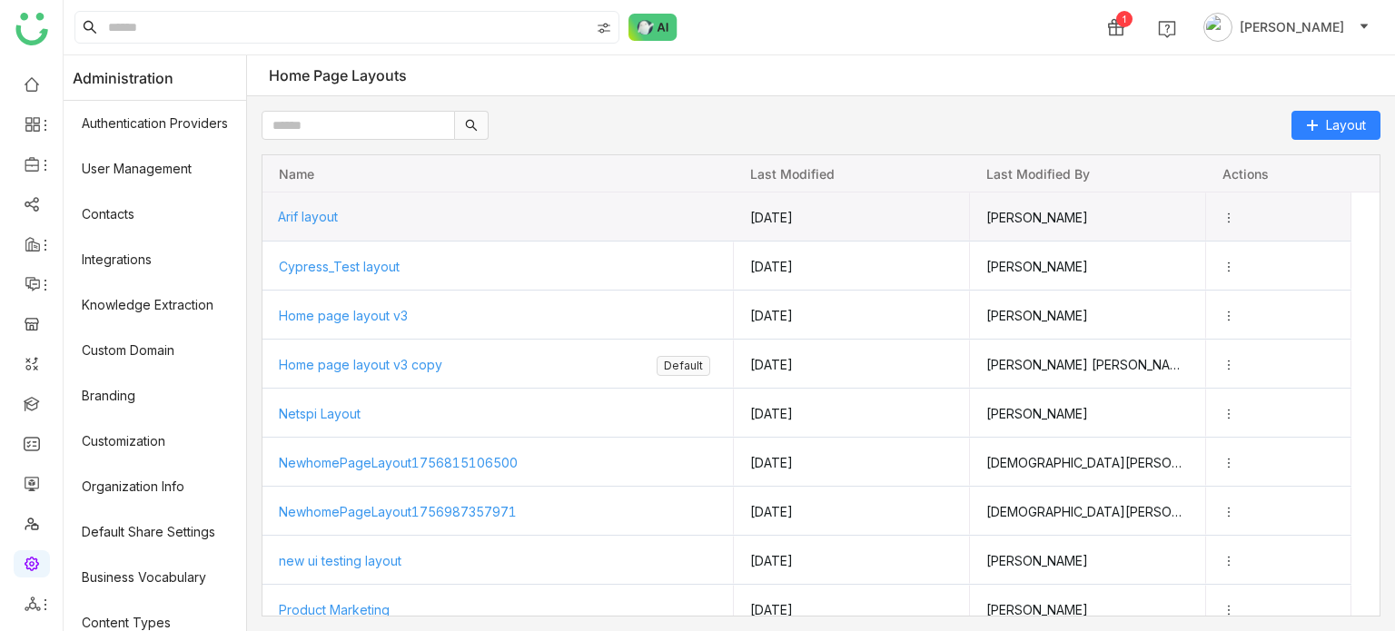
click at [333, 214] on span "Arif layout" at bounding box center [308, 216] width 60 height 15
